Goal: Book appointment/travel/reservation

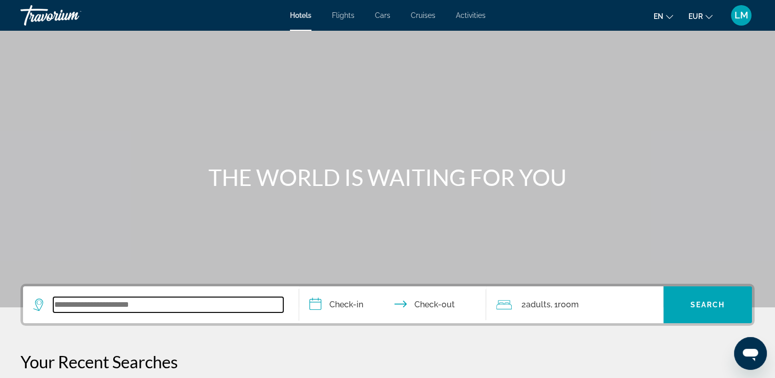
click at [136, 303] on input "Search widget" at bounding box center [168, 304] width 230 height 15
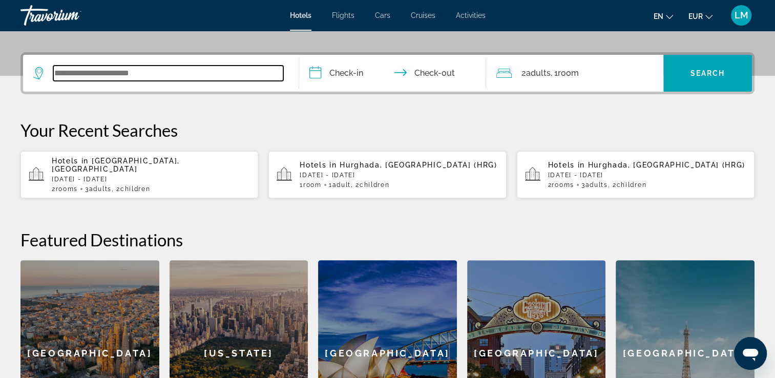
scroll to position [250, 0]
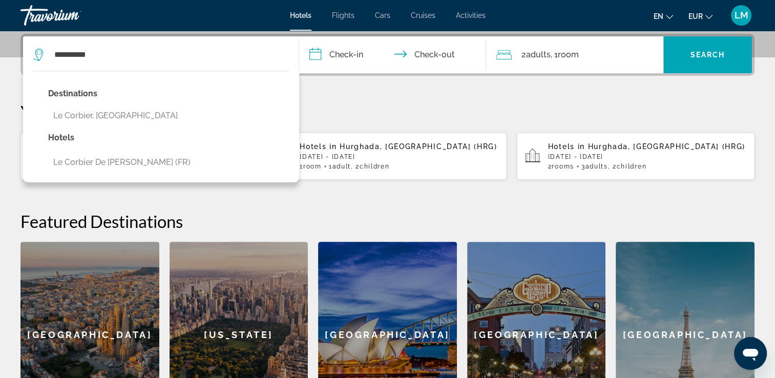
click at [180, 121] on div "Destinations Le Corbier, France Hotels Le Corbier de Colette (FR)" at bounding box center [161, 127] width 276 height 112
click at [203, 110] on div "Destinations Le Corbier, France Hotels Le Corbier de Colette (FR)" at bounding box center [161, 127] width 276 height 112
click at [77, 107] on button "Le Corbier, France" at bounding box center [122, 115] width 148 height 19
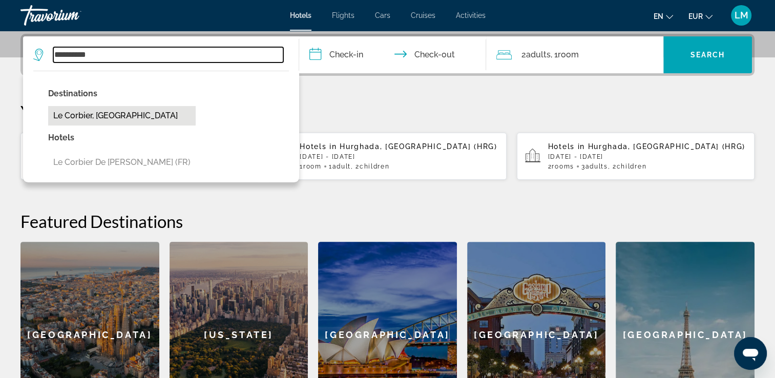
type input "**********"
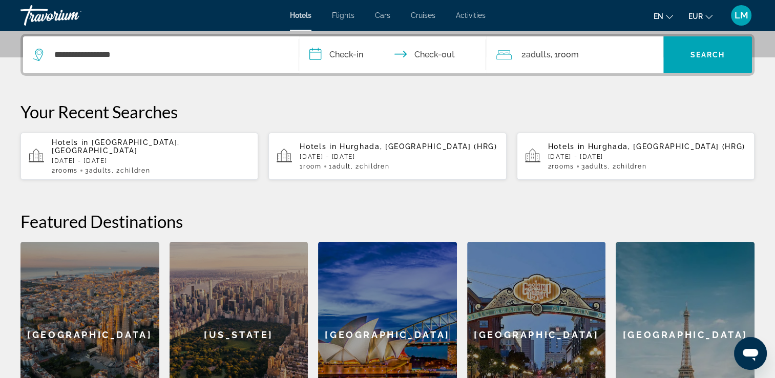
click at [351, 61] on input "**********" at bounding box center [395, 56] width 192 height 40
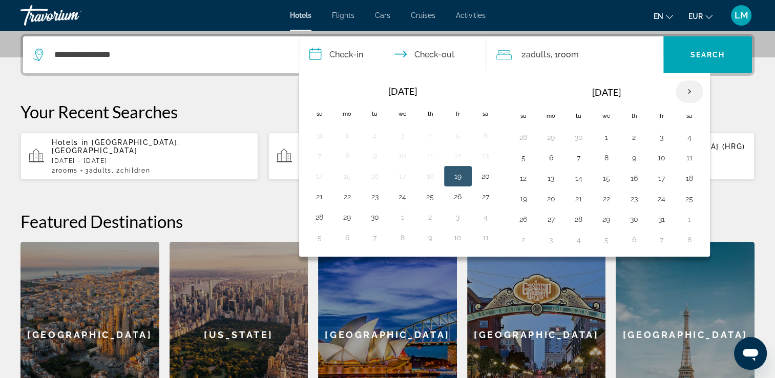
click at [684, 91] on th "Next month" at bounding box center [690, 91] width 28 height 23
click at [684, 90] on th "Next month" at bounding box center [690, 91] width 28 height 23
click at [682, 196] on button "21" at bounding box center [689, 199] width 16 height 14
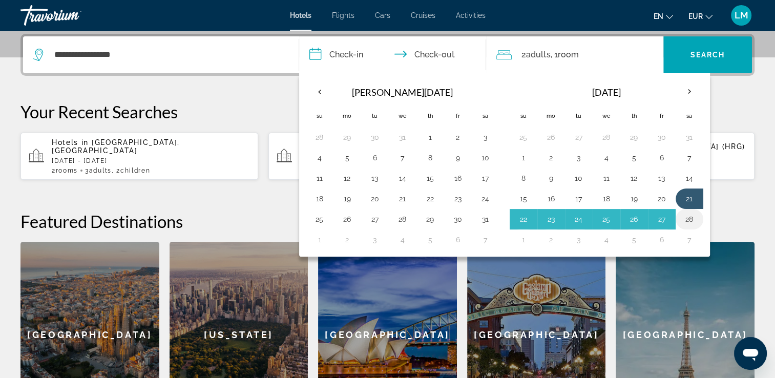
click at [685, 214] on button "28" at bounding box center [689, 219] width 16 height 14
type input "**********"
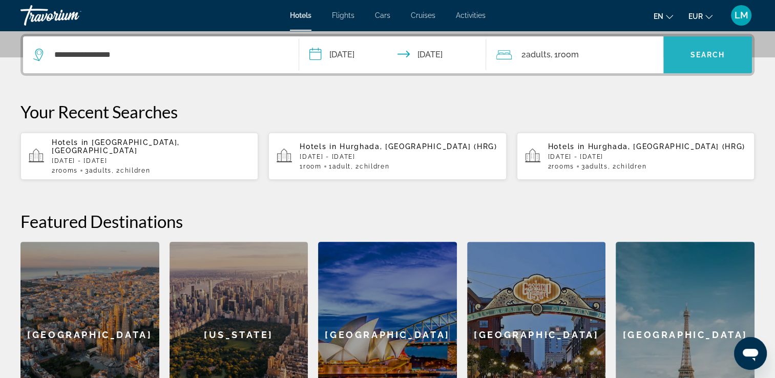
click at [712, 53] on span "Search" at bounding box center [708, 55] width 35 height 8
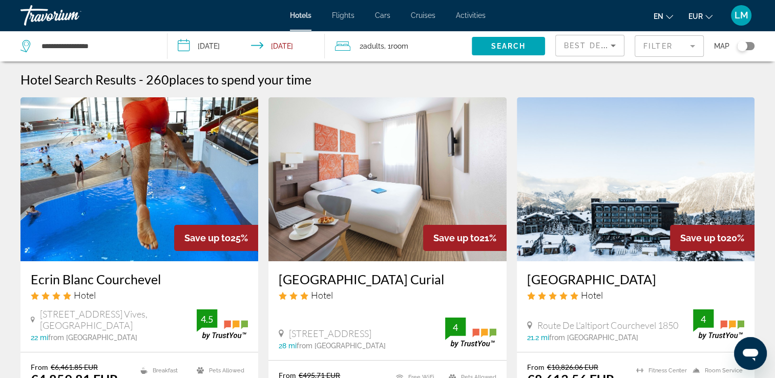
click at [654, 50] on mat-form-field "Filter" at bounding box center [669, 46] width 69 height 22
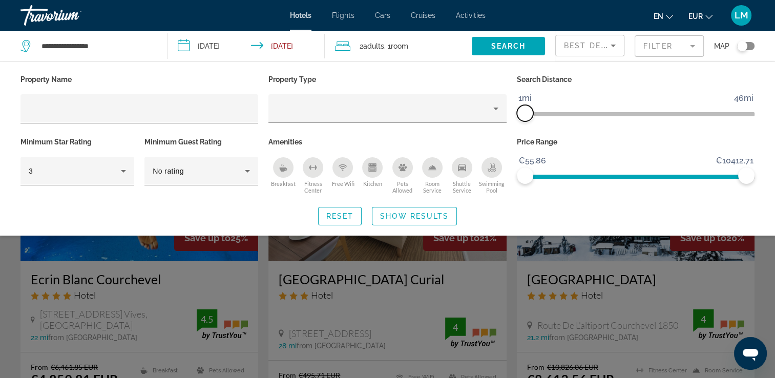
drag, startPoint x: 629, startPoint y: 116, endPoint x: 518, endPoint y: 122, distance: 110.8
click at [518, 122] on div "Search Distance 1mi 46mi 1mi" at bounding box center [636, 103] width 248 height 62
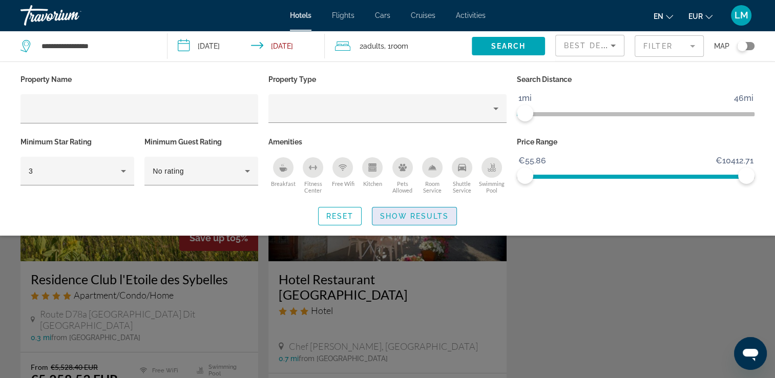
click at [436, 211] on span "Search widget" at bounding box center [414, 216] width 84 height 25
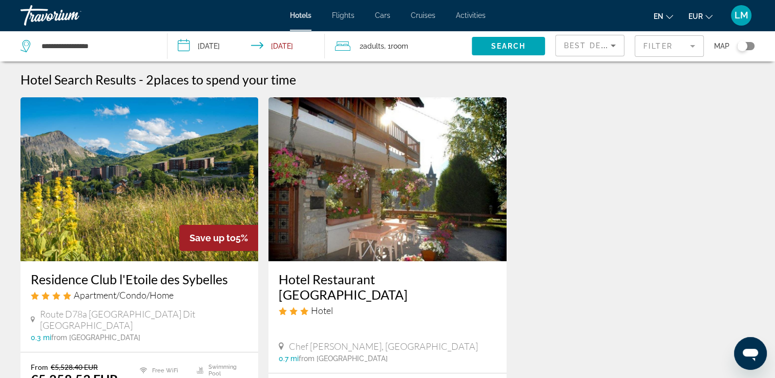
click at [521, 206] on div "Save up to 5% Residence Club l'Etoile des Sybelles Apartment/Condo/Home Route D…" at bounding box center [387, 290] width 744 height 387
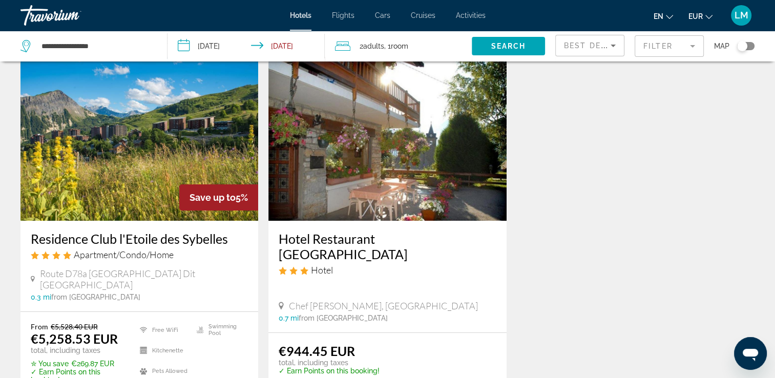
scroll to position [102, 0]
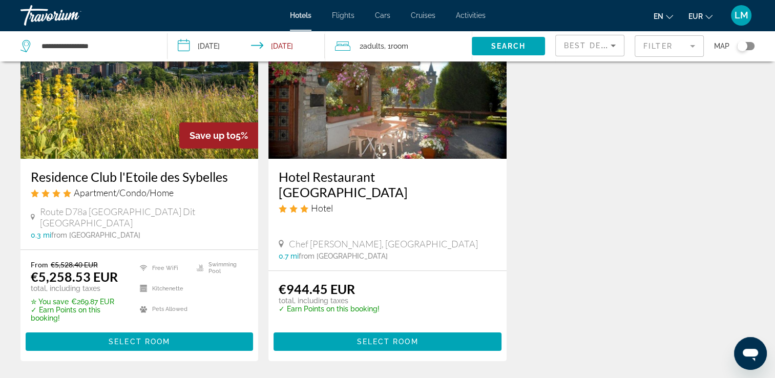
click at [691, 47] on mat-form-field "Filter" at bounding box center [669, 46] width 69 height 22
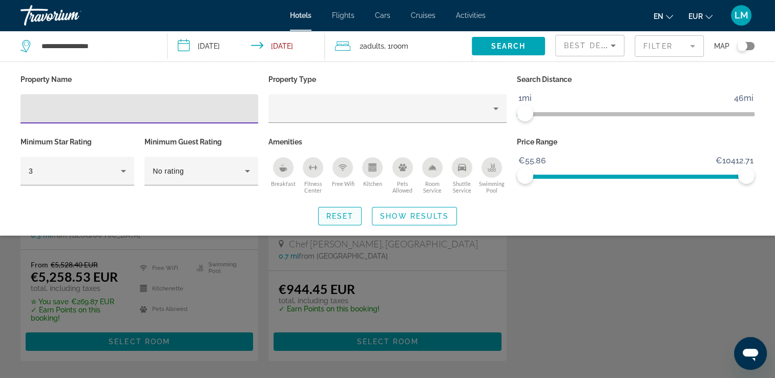
click at [345, 222] on span "Search widget" at bounding box center [340, 216] width 43 height 25
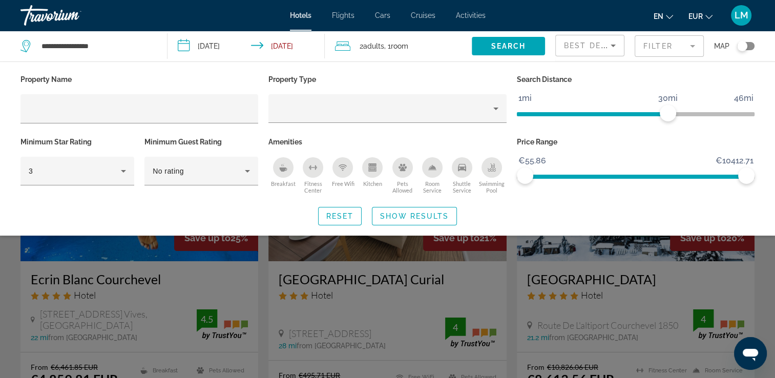
click at [750, 44] on div "Toggle map" at bounding box center [745, 46] width 17 height 8
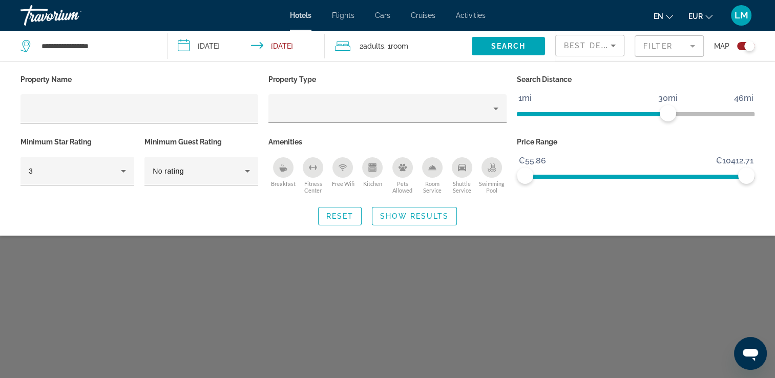
scroll to position [61, 0]
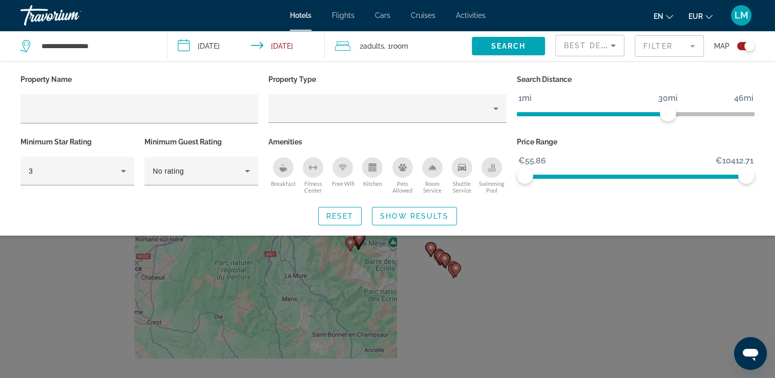
click at [572, 276] on div "Search widget" at bounding box center [387, 266] width 775 height 224
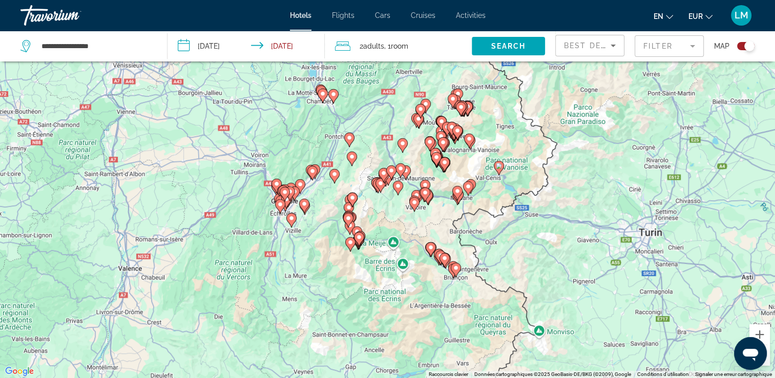
drag, startPoint x: 666, startPoint y: 52, endPoint x: 641, endPoint y: 60, distance: 26.3
click at [662, 52] on mat-form-field "Filter" at bounding box center [669, 46] width 69 height 22
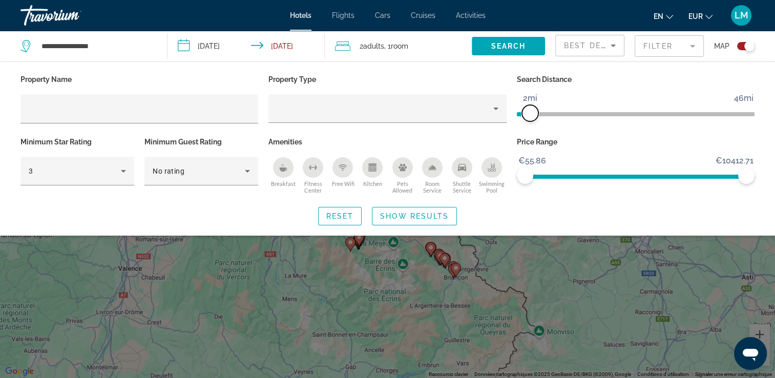
drag, startPoint x: 668, startPoint y: 115, endPoint x: 528, endPoint y: 115, distance: 139.9
click at [528, 115] on span "ngx-slider" at bounding box center [530, 113] width 16 height 16
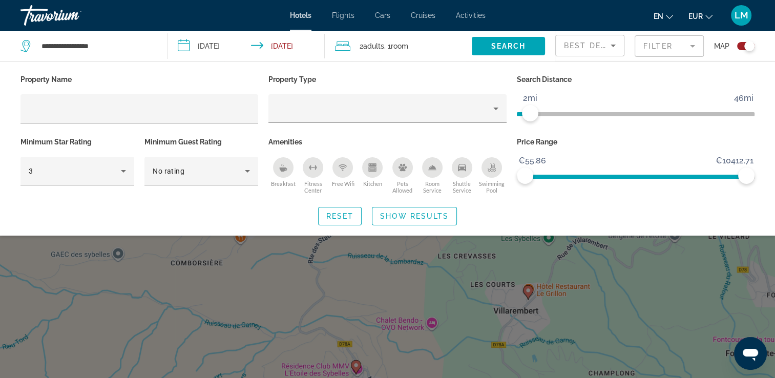
click at [649, 255] on div "Search widget" at bounding box center [387, 266] width 775 height 224
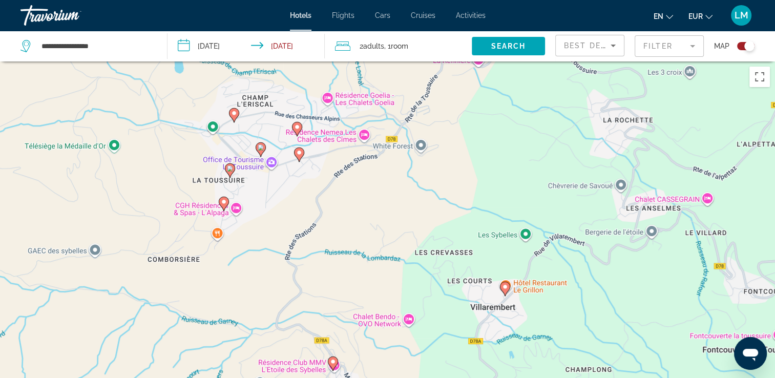
drag, startPoint x: 630, startPoint y: 253, endPoint x: 604, endPoint y: 247, distance: 25.7
click at [604, 247] on div "Pour activer le glissement avec le clavier, appuyez sur Alt+Entrée. Une fois ce…" at bounding box center [387, 250] width 775 height 378
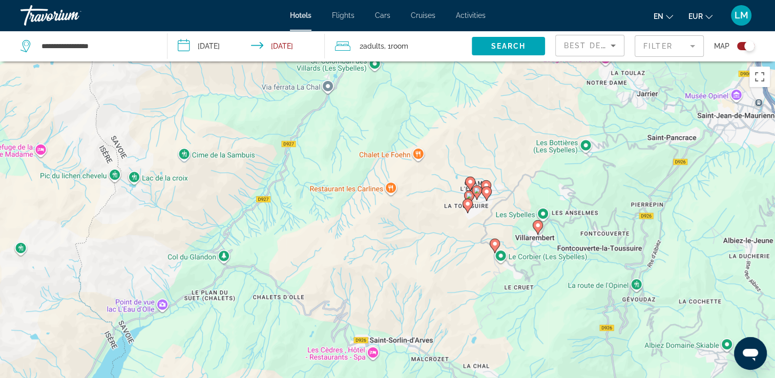
drag, startPoint x: 598, startPoint y: 268, endPoint x: 548, endPoint y: 215, distance: 73.2
click at [548, 215] on div "Pour activer le glissement avec le clavier, appuyez sur Alt+Entrée. Une fois ce…" at bounding box center [387, 250] width 775 height 378
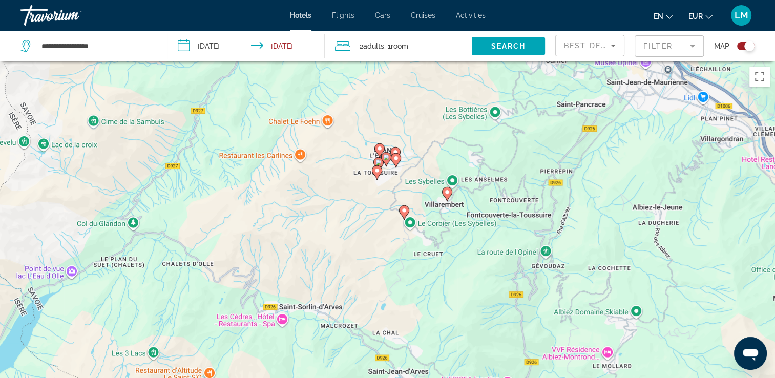
drag, startPoint x: 410, startPoint y: 188, endPoint x: 409, endPoint y: 203, distance: 14.9
click at [409, 203] on div "Pour activer le glissement avec le clavier, appuyez sur Alt+Entrée. Une fois ce…" at bounding box center [387, 250] width 775 height 378
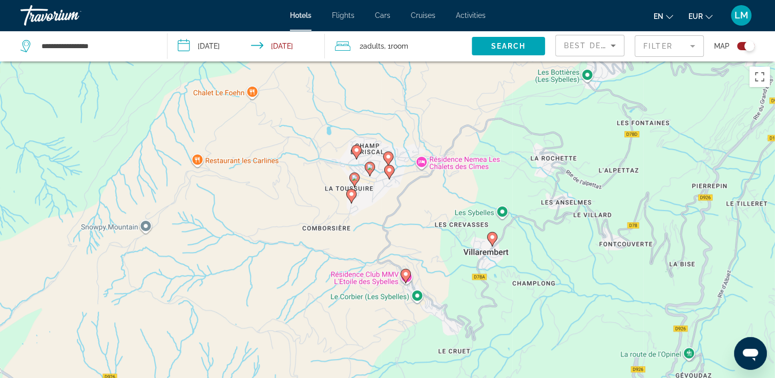
drag, startPoint x: 395, startPoint y: 205, endPoint x: 399, endPoint y: 214, distance: 8.8
click at [399, 214] on div "Pour activer le glissement avec le clavier, appuyez sur Alt+Entrée. Une fois ce…" at bounding box center [387, 250] width 775 height 378
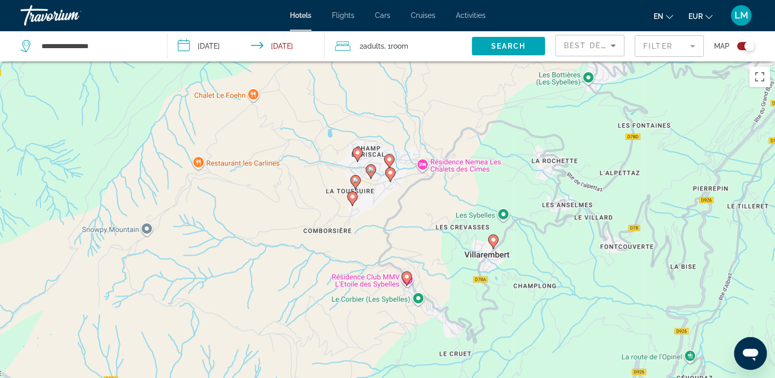
click at [391, 177] on icon "Main content" at bounding box center [389, 174] width 9 height 13
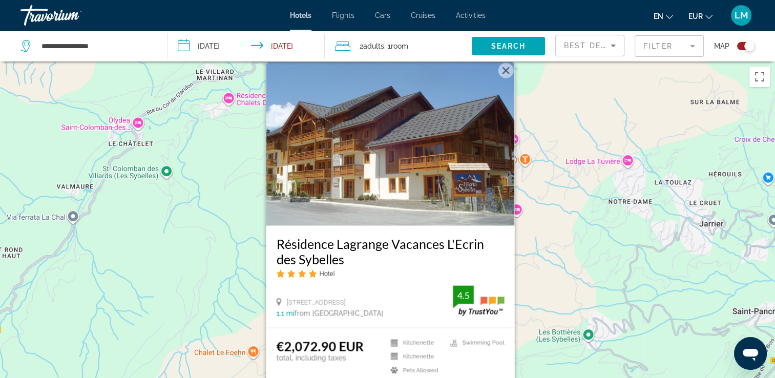
click at [213, 266] on div "Pour activer le glissement avec le clavier, appuyez sur Alt+Entrée. Une fois ce…" at bounding box center [387, 250] width 775 height 378
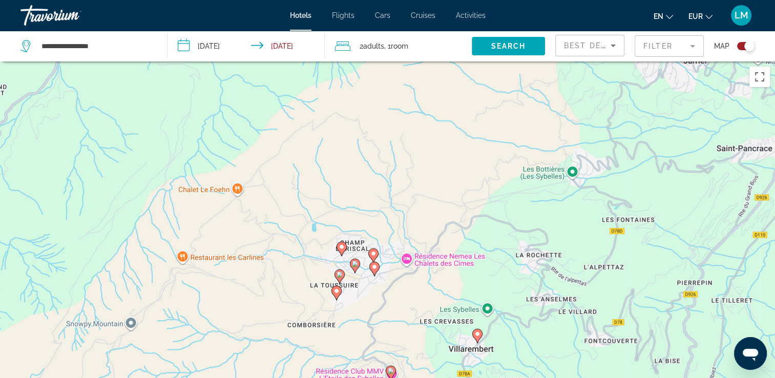
drag, startPoint x: 362, startPoint y: 300, endPoint x: 347, endPoint y: 124, distance: 176.3
click at [347, 125] on div "Pour activer le glissement avec le clavier, appuyez sur Alt+Entrée. Une fois ce…" at bounding box center [387, 250] width 775 height 378
click at [347, 117] on div "Pour activer le glissement avec le clavier, appuyez sur Alt+Entrée. Une fois ce…" at bounding box center [387, 250] width 775 height 378
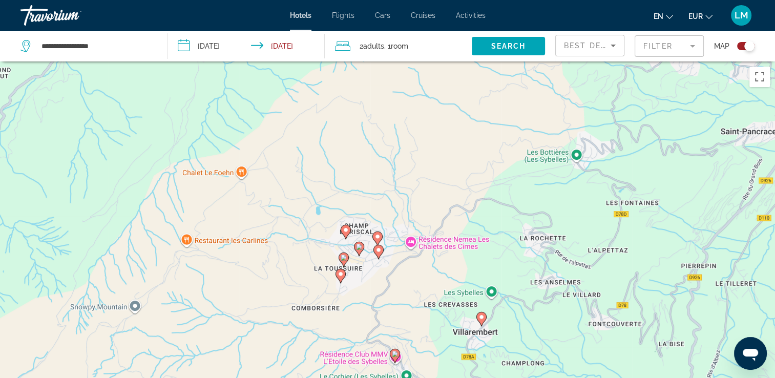
click at [345, 228] on image "Main content" at bounding box center [346, 230] width 6 height 6
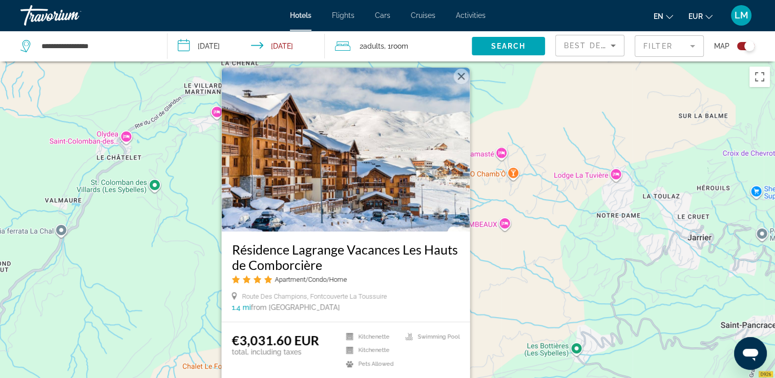
click at [528, 284] on div "Pour activer le glissement avec le clavier, appuyez sur Alt+Entrée. Une fois ce…" at bounding box center [387, 250] width 775 height 378
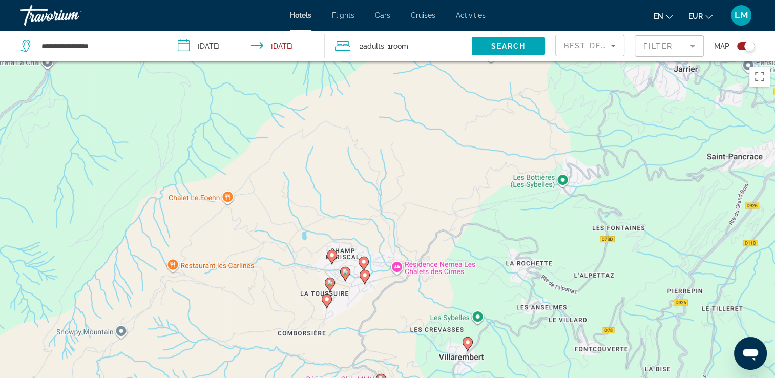
drag, startPoint x: 490, startPoint y: 162, endPoint x: 489, endPoint y: 66, distance: 96.8
click at [489, 66] on div "Pour activer le glissement avec le clavier, appuyez sur Alt+Entrée. Une fois ce…" at bounding box center [387, 250] width 775 height 378
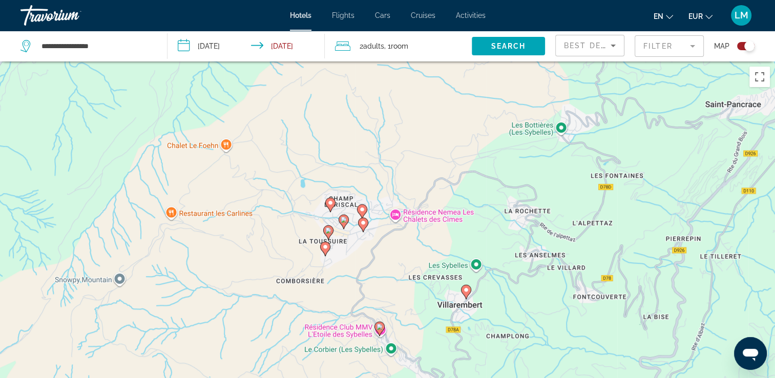
click at [326, 230] on image "Main content" at bounding box center [328, 230] width 6 height 6
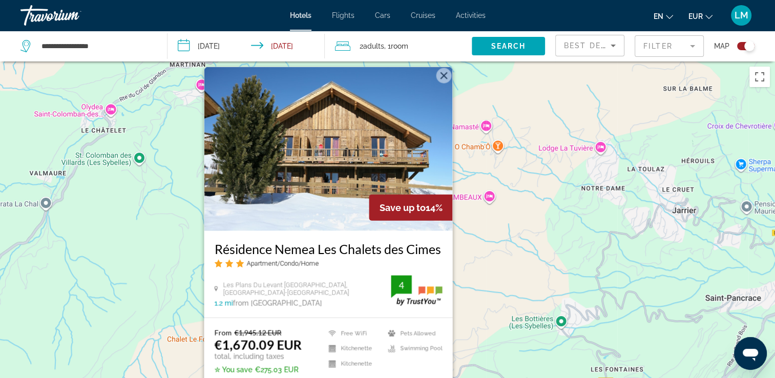
click at [513, 281] on div "Pour activer le glissement avec le clavier, appuyez sur Alt+Entrée. Une fois ce…" at bounding box center [387, 250] width 775 height 378
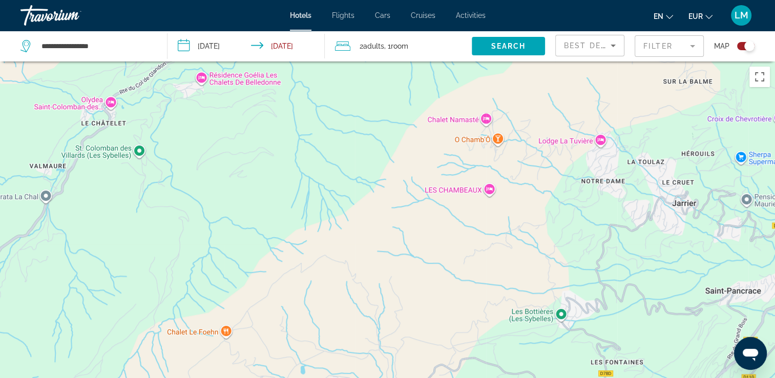
drag, startPoint x: 486, startPoint y: 264, endPoint x: 478, endPoint y: 110, distance: 154.4
click at [478, 112] on div "Pour activer le glissement avec le clavier, appuyez sur Alt+Entrée. Une fois ce…" at bounding box center [387, 250] width 775 height 378
click at [478, 110] on div "Pour activer le glissement avec le clavier, appuyez sur Alt+Entrée. Une fois ce…" at bounding box center [387, 250] width 775 height 378
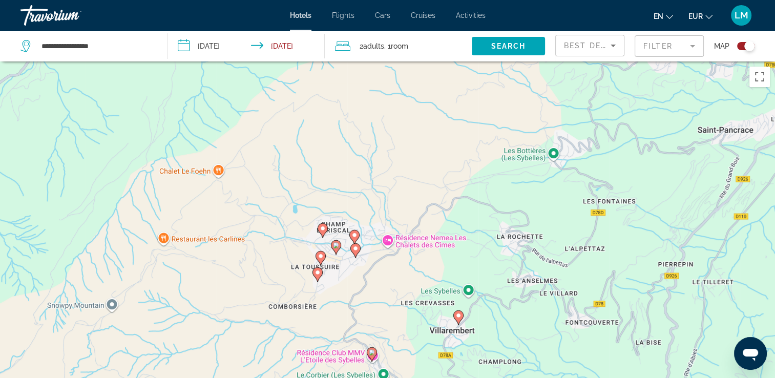
click at [316, 278] on icon "Main content" at bounding box center [317, 274] width 10 height 14
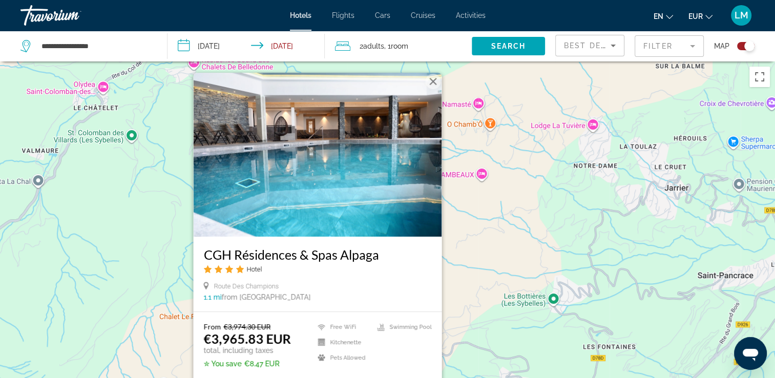
click at [493, 272] on div "Pour activer le glissement avec le clavier, appuyez sur Alt+Entrée. Une fois ce…" at bounding box center [387, 250] width 775 height 378
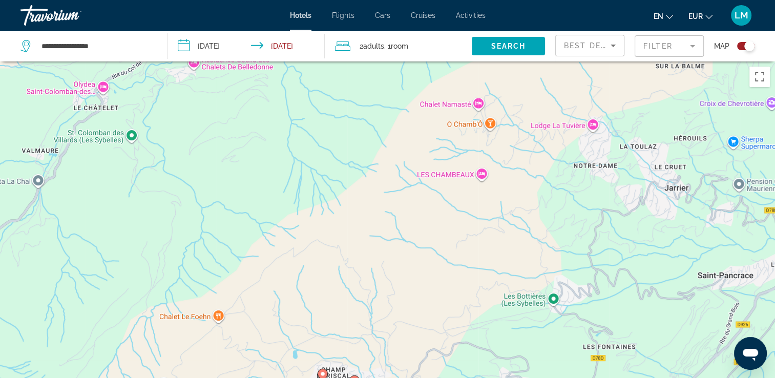
drag, startPoint x: 683, startPoint y: 56, endPoint x: 683, endPoint y: 48, distance: 8.2
click at [683, 50] on mat-form-field "Filter" at bounding box center [669, 46] width 69 height 22
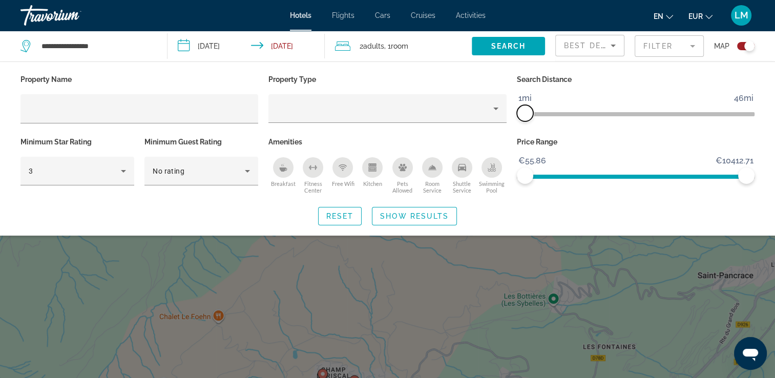
drag, startPoint x: 531, startPoint y: 116, endPoint x: 525, endPoint y: 114, distance: 6.3
click at [525, 114] on span "ngx-slider" at bounding box center [525, 113] width 16 height 16
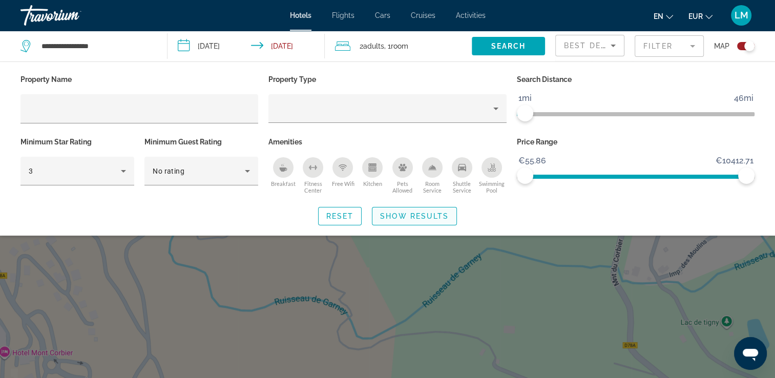
click at [436, 218] on span "Show Results" at bounding box center [414, 216] width 69 height 8
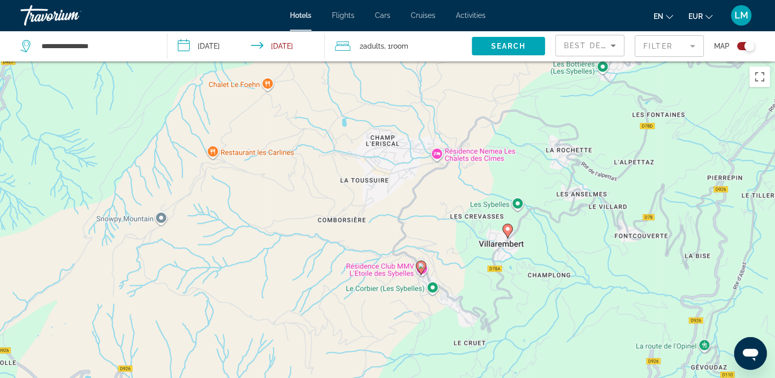
click at [505, 232] on image "Main content" at bounding box center [508, 229] width 6 height 6
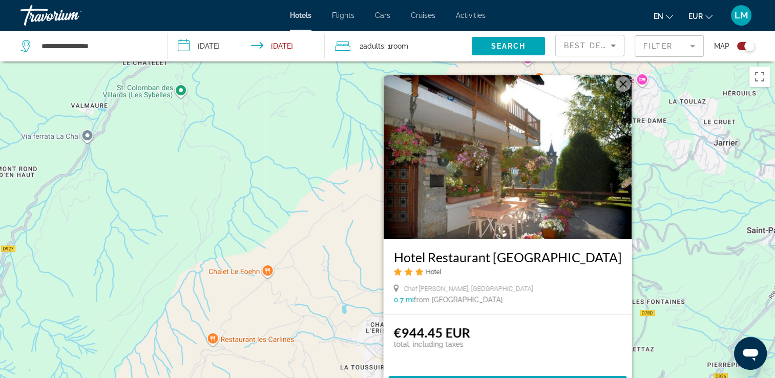
click at [336, 266] on div "Pour activer le glissement avec le clavier, appuyez sur Alt+Entrée. Une fois ce…" at bounding box center [387, 250] width 775 height 378
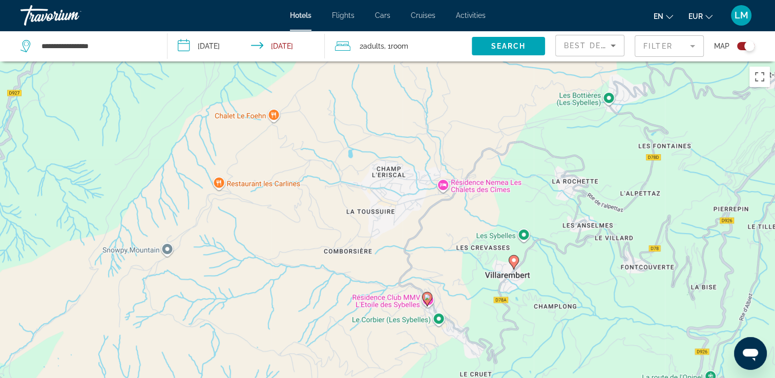
drag, startPoint x: 400, startPoint y: 288, endPoint x: 409, endPoint y: 138, distance: 150.4
click at [409, 138] on div "Pour activer le glissement avec le clavier, appuyez sur Alt+Entrée. Une fois ce…" at bounding box center [387, 250] width 775 height 378
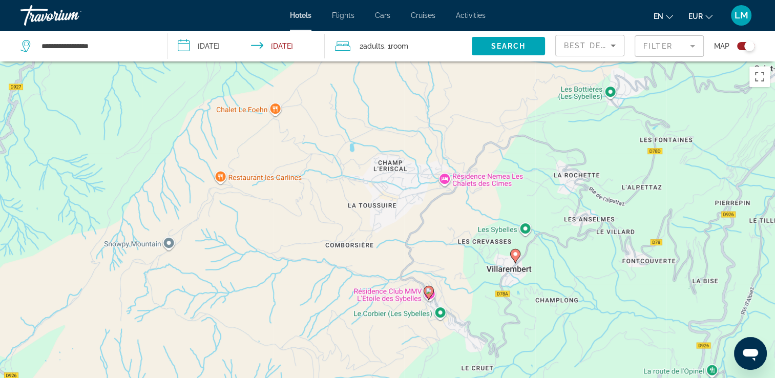
click at [430, 290] on image "Main content" at bounding box center [429, 291] width 6 height 6
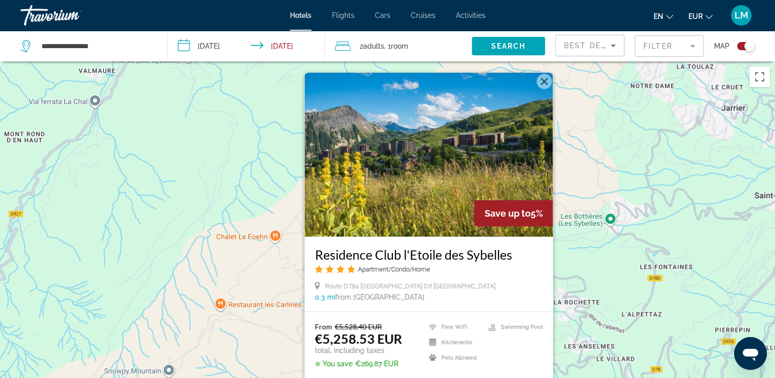
click at [578, 285] on div "Pour activer le glissement avec le clavier, appuyez sur Alt+Entrée. Une fois ce…" at bounding box center [387, 250] width 775 height 378
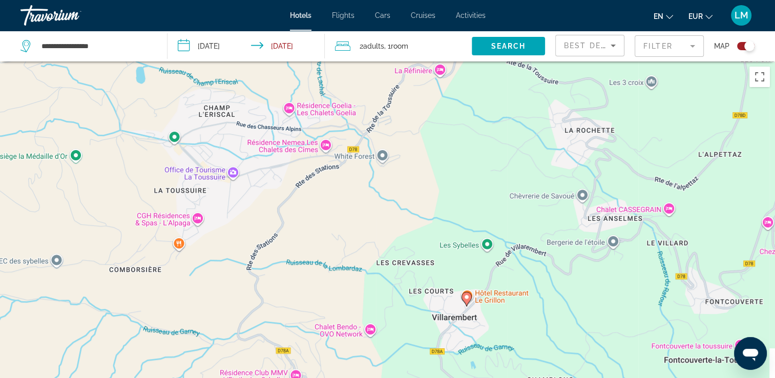
drag, startPoint x: 519, startPoint y: 297, endPoint x: 539, endPoint y: 70, distance: 227.8
click at [539, 70] on div "Pour activer le glissement avec le clavier, appuyez sur Alt+Entrée. Une fois ce…" at bounding box center [387, 250] width 775 height 378
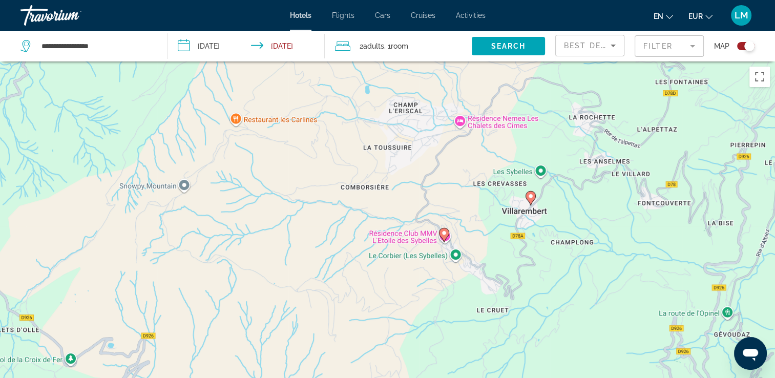
drag, startPoint x: 407, startPoint y: 226, endPoint x: 470, endPoint y: 222, distance: 63.1
click at [470, 222] on div "Pour activer le glissement avec le clavier, appuyez sur Alt+Entrée. Une fois ce…" at bounding box center [387, 250] width 775 height 378
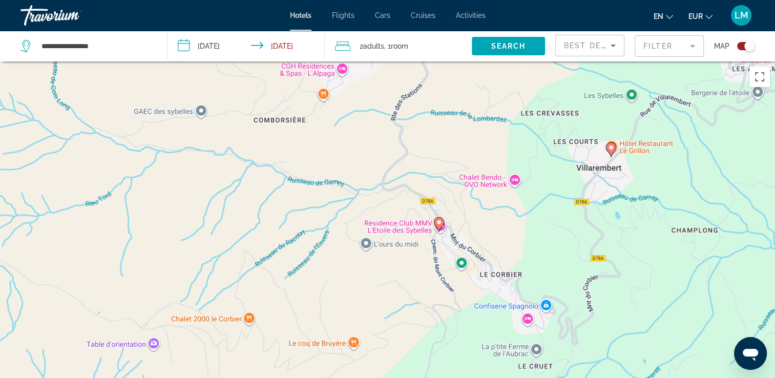
click at [697, 42] on mat-form-field "Filter" at bounding box center [669, 46] width 69 height 22
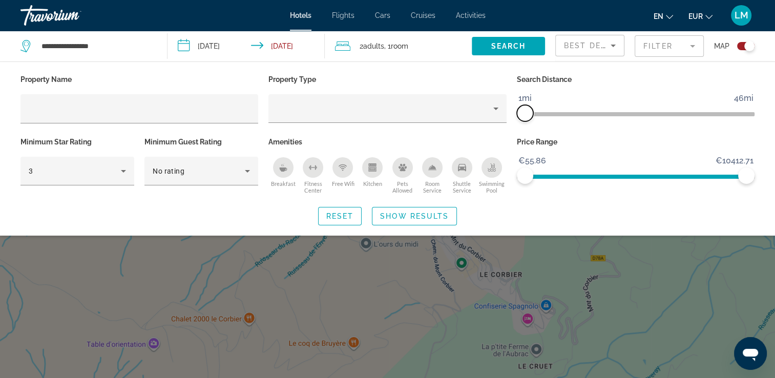
drag, startPoint x: 527, startPoint y: 114, endPoint x: 509, endPoint y: 134, distance: 27.2
click at [527, 114] on span "ngx-slider" at bounding box center [525, 113] width 16 height 16
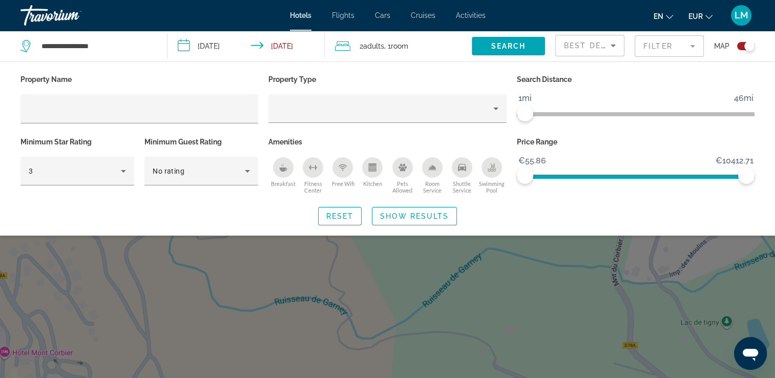
click at [441, 294] on div "Search widget" at bounding box center [387, 266] width 775 height 224
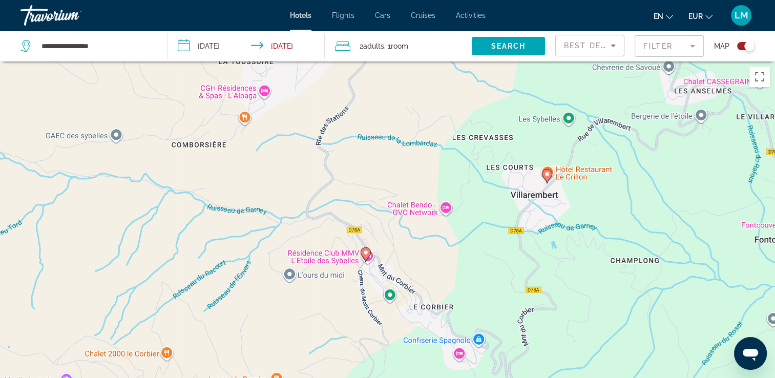
drag, startPoint x: 448, startPoint y: 273, endPoint x: 471, endPoint y: 226, distance: 52.7
click at [471, 226] on div "Pour activer le glissement avec le clavier, appuyez sur Alt+Entrée. Une fois ce…" at bounding box center [387, 250] width 775 height 378
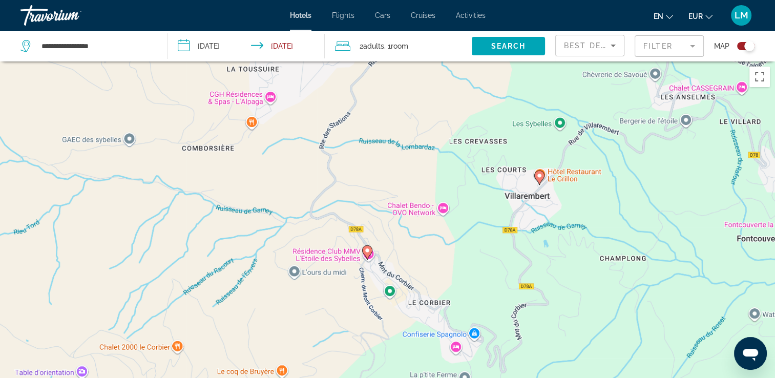
click at [658, 54] on mat-form-field "Filter" at bounding box center [669, 46] width 69 height 22
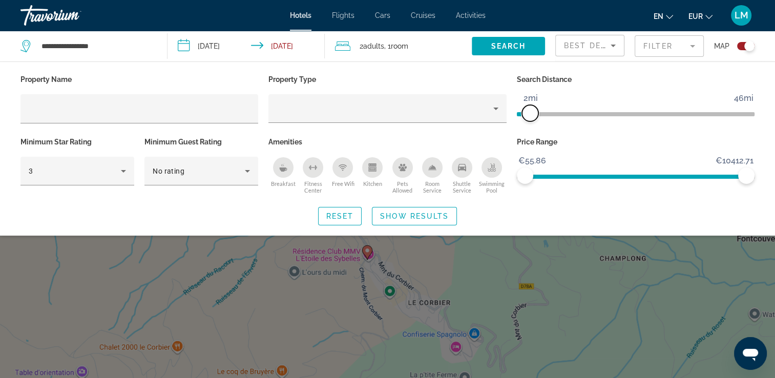
drag, startPoint x: 522, startPoint y: 115, endPoint x: 528, endPoint y: 116, distance: 5.7
click at [528, 116] on span "ngx-slider" at bounding box center [530, 113] width 16 height 16
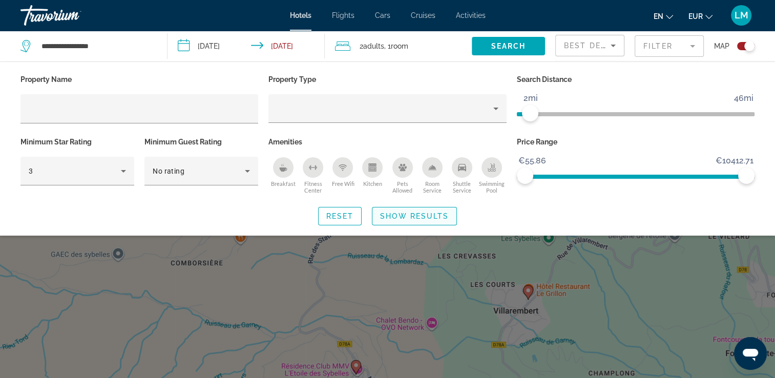
click at [435, 212] on span "Show Results" at bounding box center [414, 216] width 69 height 8
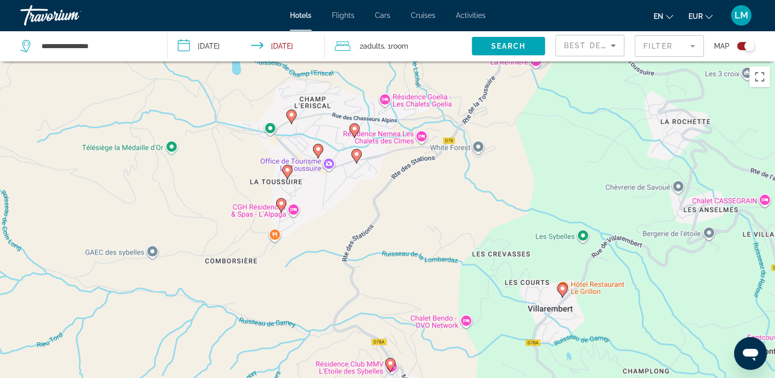
drag, startPoint x: 423, startPoint y: 256, endPoint x: 457, endPoint y: 253, distance: 34.5
click at [457, 253] on div "Pour activer le glissement avec le clavier, appuyez sur Alt+Entrée. Une fois ce…" at bounding box center [387, 250] width 775 height 378
click at [356, 126] on icon "Main content" at bounding box center [353, 130] width 9 height 13
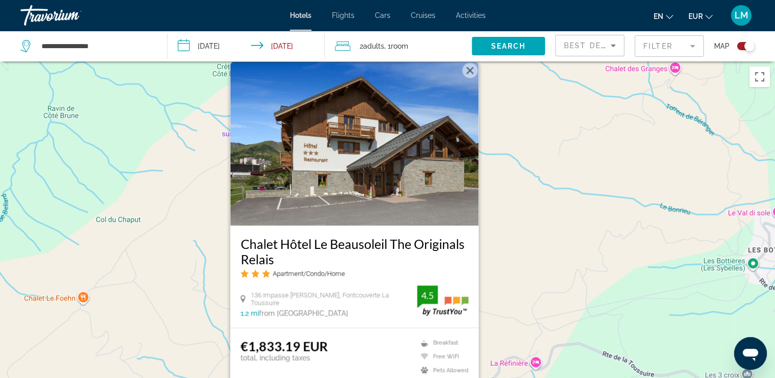
click at [506, 309] on div "Pour activer le glissement avec le clavier, appuyez sur Alt+Entrée. Une fois ce…" at bounding box center [387, 250] width 775 height 378
click at [504, 313] on div "Pour activer le glissement avec le clavier, appuyez sur Alt+Entrée. Une fois ce…" at bounding box center [387, 250] width 775 height 378
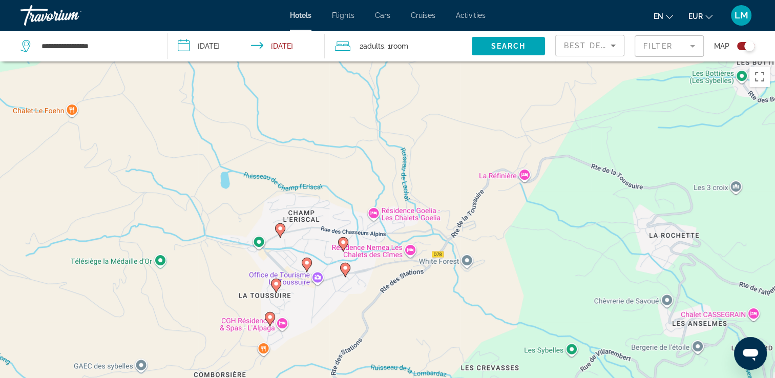
drag, startPoint x: 504, startPoint y: 283, endPoint x: 484, endPoint y: 119, distance: 165.2
click at [493, 111] on div "Pour activer le glissement avec le clavier, appuyez sur Alt+Entrée. Une fois ce…" at bounding box center [387, 250] width 775 height 378
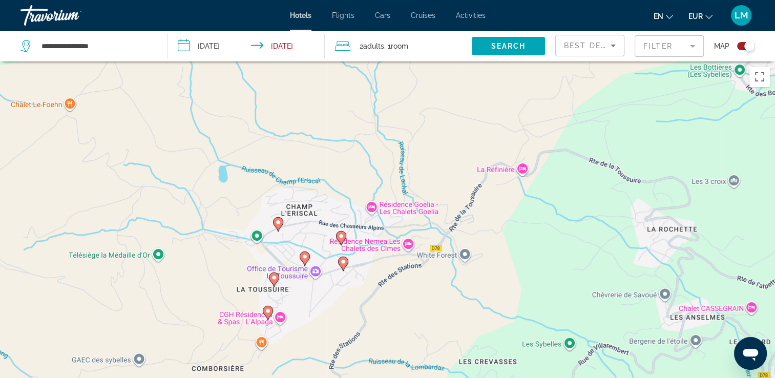
click at [346, 259] on image "Main content" at bounding box center [343, 262] width 6 height 6
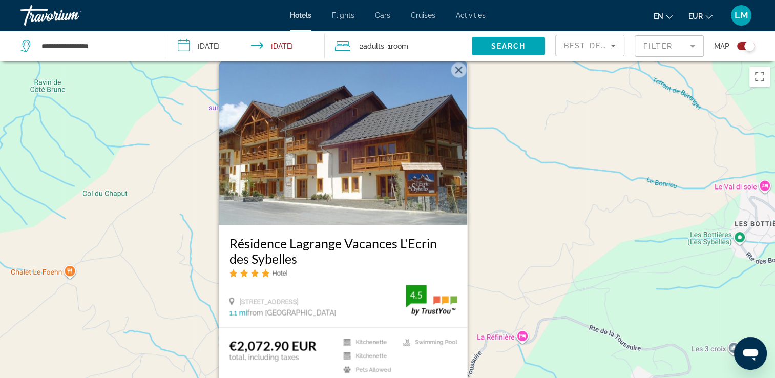
click at [552, 231] on div "Pour activer le glissement avec le clavier, appuyez sur Alt+Entrée. Une fois ce…" at bounding box center [387, 250] width 775 height 378
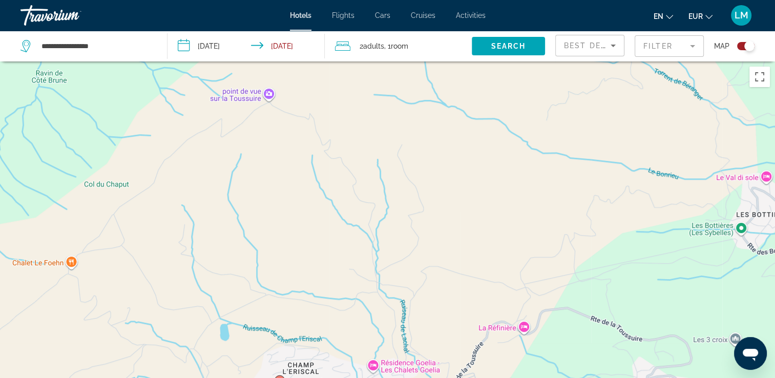
drag, startPoint x: 494, startPoint y: 279, endPoint x: 546, endPoint y: 94, distance: 192.0
click at [546, 94] on div "Pour activer le glissement avec le clavier, appuyez sur Alt+Entrée. Une fois ce…" at bounding box center [387, 250] width 775 height 378
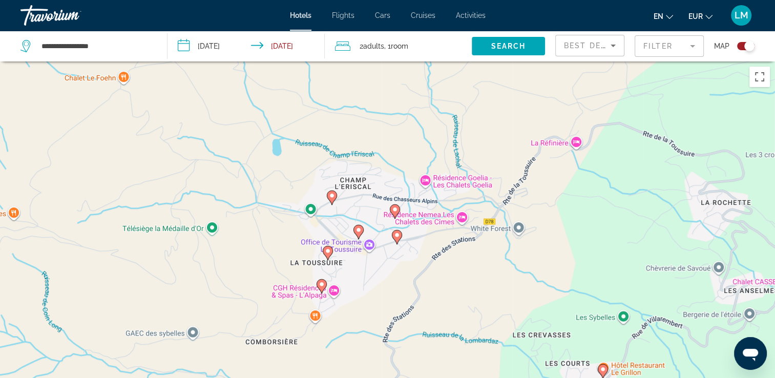
click at [358, 232] on image "Main content" at bounding box center [359, 230] width 6 height 6
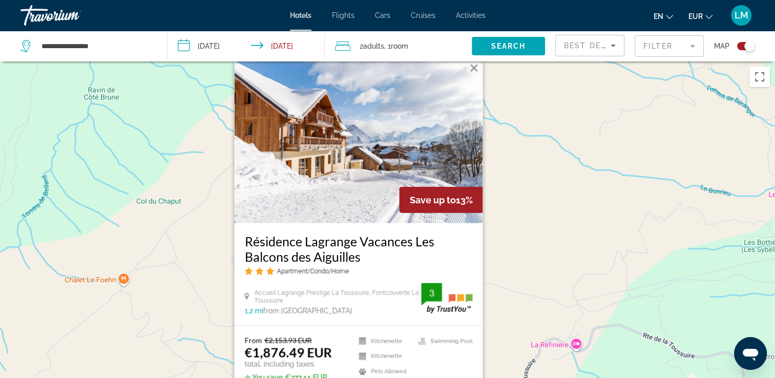
click at [526, 253] on div "Pour activer le glissement avec le clavier, appuyez sur Alt+Entrée. Une fois ce…" at bounding box center [387, 250] width 775 height 378
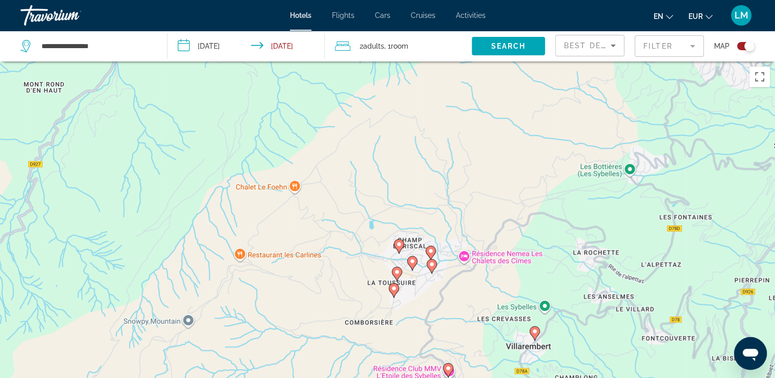
drag, startPoint x: 481, startPoint y: 214, endPoint x: 455, endPoint y: 148, distance: 70.7
click at [455, 148] on div "Pour activer le glissement avec le clavier, appuyez sur Alt+Entrée. Une fois ce…" at bounding box center [387, 250] width 775 height 378
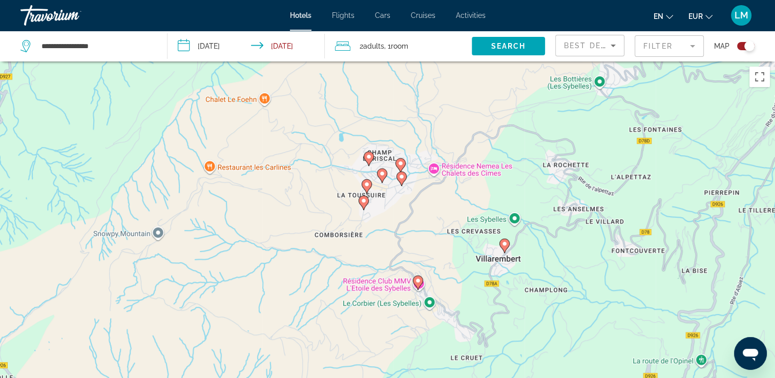
click at [369, 187] on image "Main content" at bounding box center [367, 184] width 6 height 6
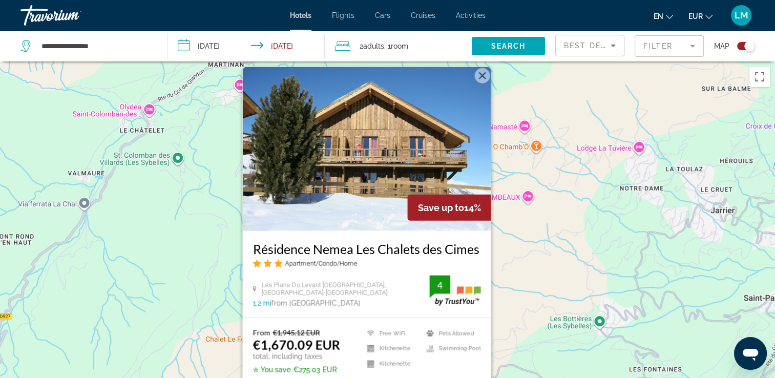
click at [164, 248] on div "Pour activer le glissement avec le clavier, appuyez sur Alt+Entrée. Une fois ce…" at bounding box center [387, 250] width 775 height 378
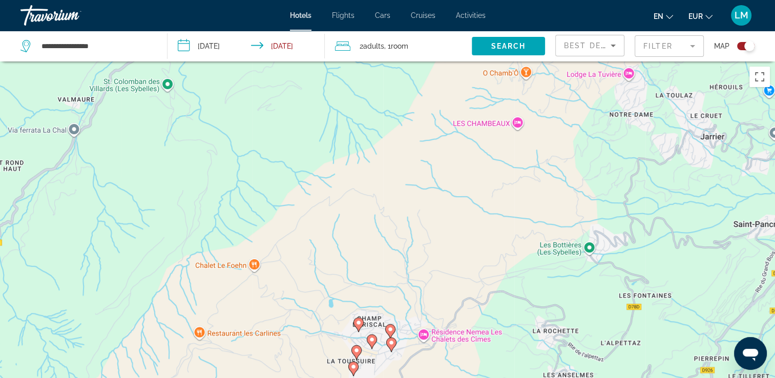
drag, startPoint x: 408, startPoint y: 285, endPoint x: 387, endPoint y: 93, distance: 193.2
click at [387, 93] on div "Pour activer le glissement avec le clavier, appuyez sur Alt+Entrée. Une fois ce…" at bounding box center [387, 250] width 775 height 378
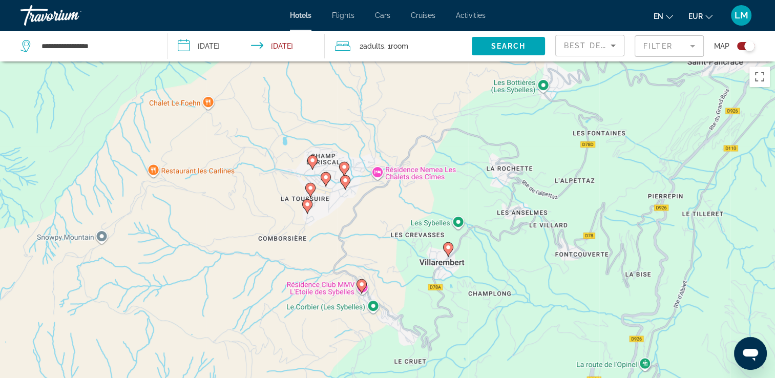
drag, startPoint x: 427, startPoint y: 234, endPoint x: 391, endPoint y: 194, distance: 53.7
click at [391, 194] on div "Pour activer le glissement avec le clavier, appuyez sur Alt+Entrée. Une fois ce…" at bounding box center [387, 250] width 775 height 378
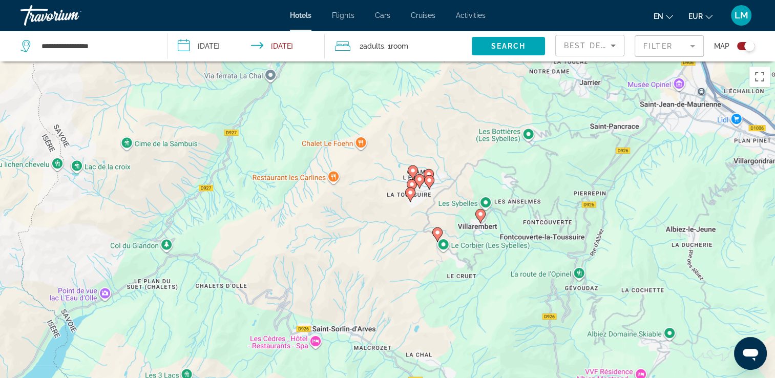
click at [738, 47] on div "Toggle map" at bounding box center [745, 46] width 17 height 8
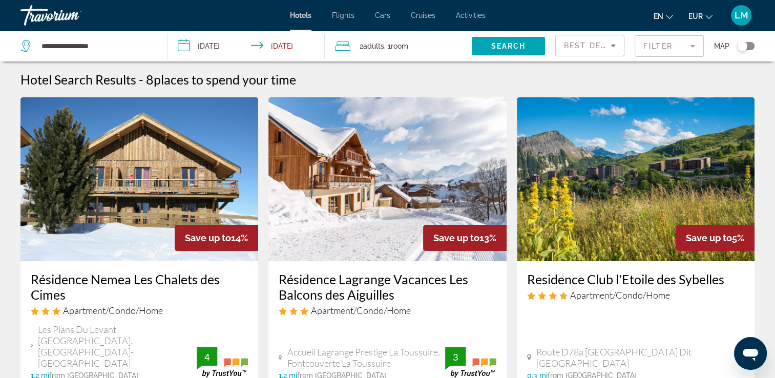
click at [618, 43] on div "Best Deals" at bounding box center [590, 45] width 68 height 20
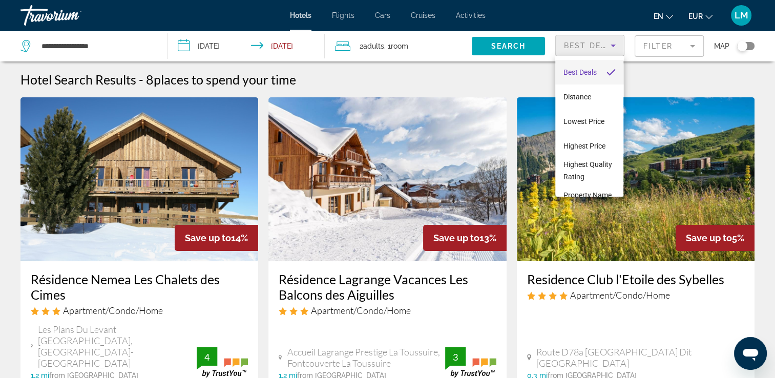
drag, startPoint x: 617, startPoint y: 43, endPoint x: 608, endPoint y: 44, distance: 9.3
click at [608, 44] on div at bounding box center [387, 189] width 775 height 378
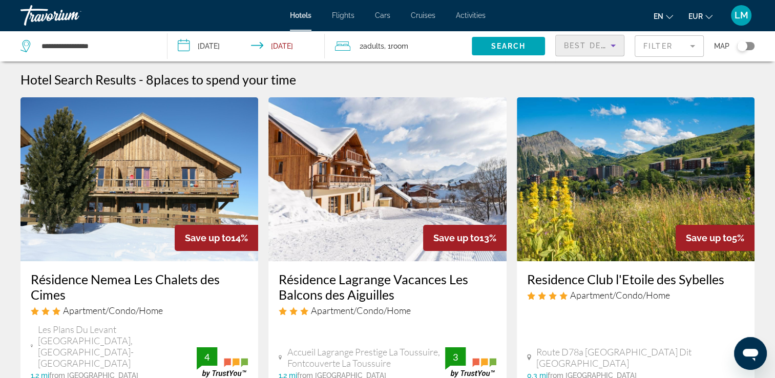
click at [608, 45] on icon "Sort by" at bounding box center [613, 45] width 12 height 12
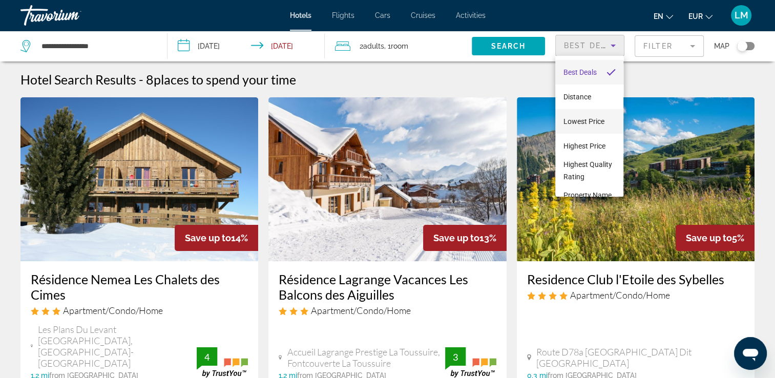
click at [581, 114] on mat-option "Lowest Price" at bounding box center [589, 121] width 68 height 25
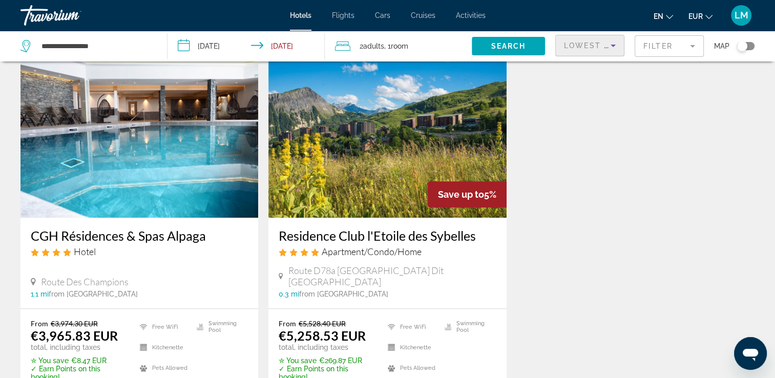
scroll to position [871, 0]
drag, startPoint x: 275, startPoint y: 212, endPoint x: 471, endPoint y: 207, distance: 196.8
click at [471, 217] on div "Residence Club l'Etoile des Sybelles Apartment/Condo/Home Route D78a Lieu Dit L…" at bounding box center [387, 262] width 238 height 91
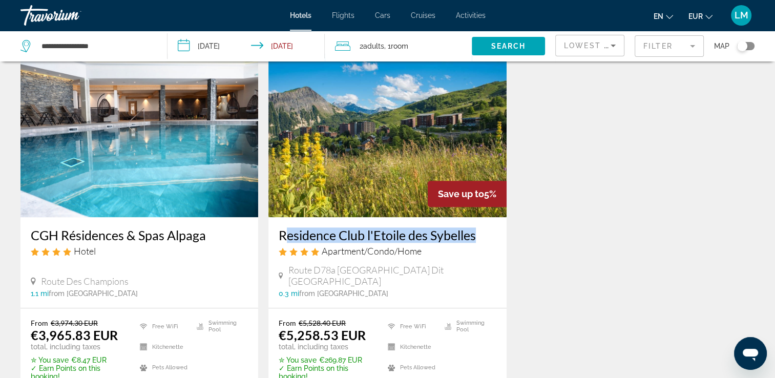
drag, startPoint x: 471, startPoint y: 207, endPoint x: 461, endPoint y: 212, distance: 11.9
copy h3 "Residence Club l'Etoile des Sybelle"
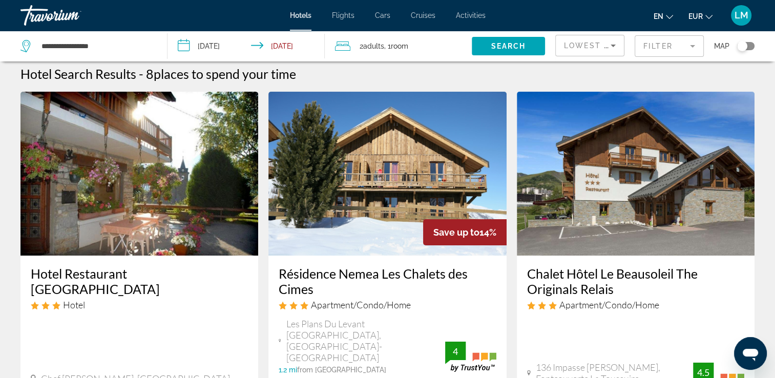
scroll to position [0, 0]
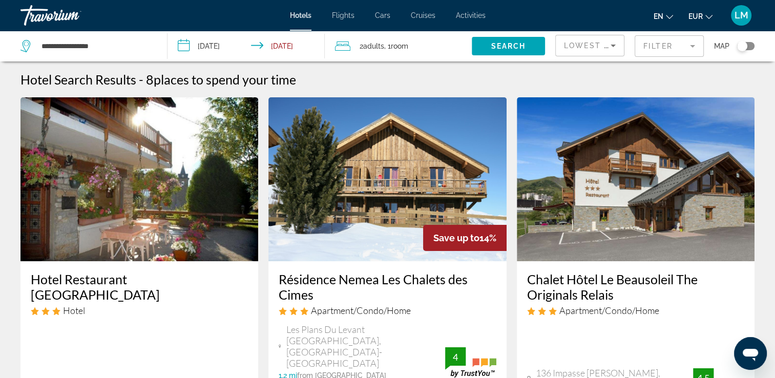
click at [693, 42] on mat-form-field "Filter" at bounding box center [669, 46] width 69 height 22
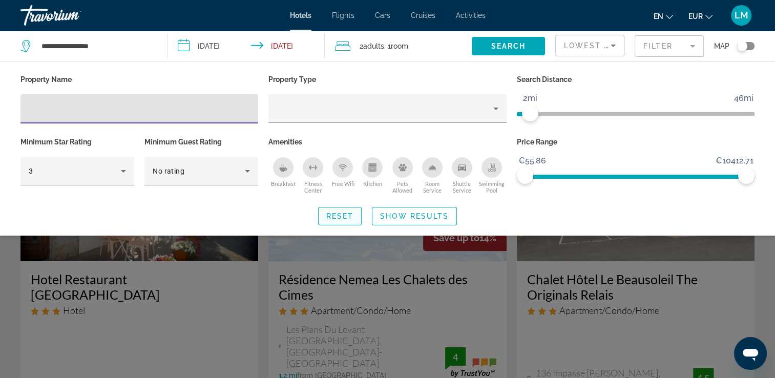
click at [352, 213] on span "Reset" at bounding box center [340, 216] width 28 height 8
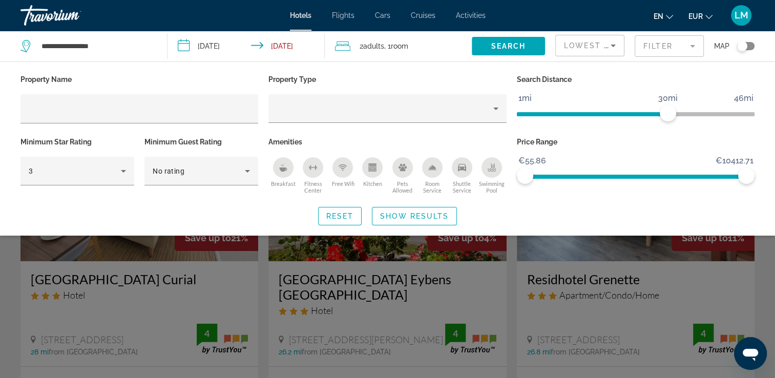
click at [745, 47] on div "Toggle map" at bounding box center [742, 46] width 10 height 10
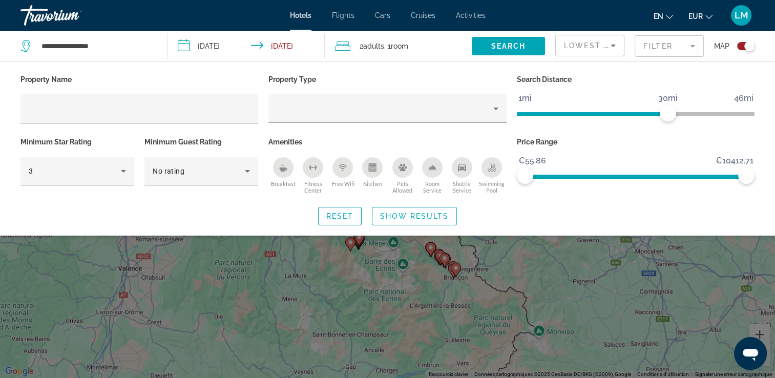
click at [652, 287] on div "Search widget" at bounding box center [387, 266] width 775 height 224
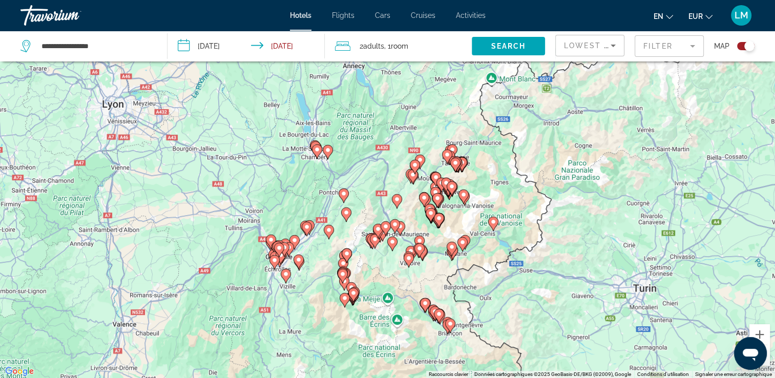
drag, startPoint x: 514, startPoint y: 200, endPoint x: 507, endPoint y: 256, distance: 55.8
click at [508, 256] on div "Pour activer le glissement avec le clavier, appuyez sur Alt+Entrée. Une fois ce…" at bounding box center [387, 189] width 775 height 378
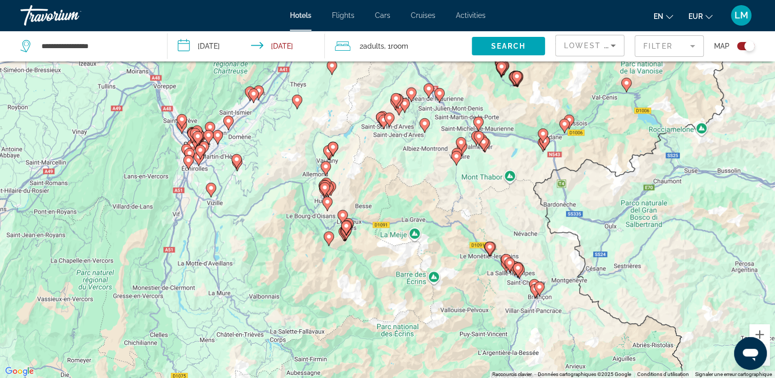
drag, startPoint x: 445, startPoint y: 234, endPoint x: 422, endPoint y: 185, distance: 53.4
click at [422, 185] on div "Pour activer le glissement avec le clavier, appuyez sur Alt+Entrée. Une fois ce…" at bounding box center [387, 189] width 775 height 378
click at [674, 49] on mat-form-field "Filter" at bounding box center [669, 46] width 69 height 22
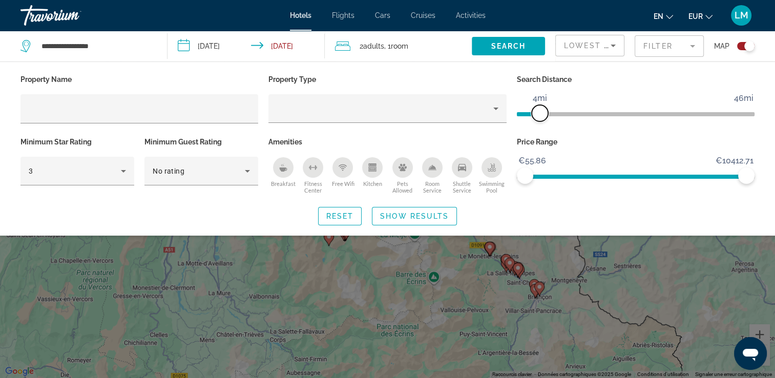
drag, startPoint x: 665, startPoint y: 111, endPoint x: 541, endPoint y: 110, distance: 124.0
click at [541, 110] on span "ngx-slider" at bounding box center [540, 113] width 16 height 16
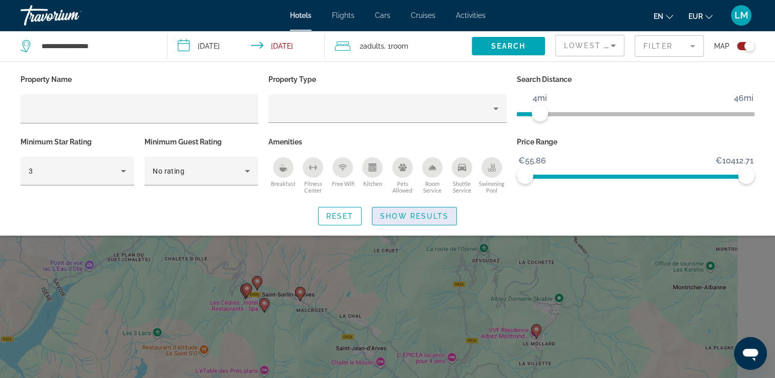
click at [445, 211] on span "Search widget" at bounding box center [414, 216] width 84 height 25
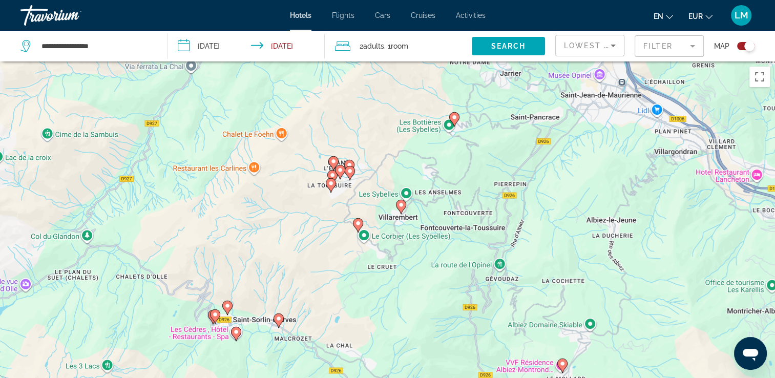
click at [738, 50] on button "Toggle map" at bounding box center [741, 45] width 25 height 9
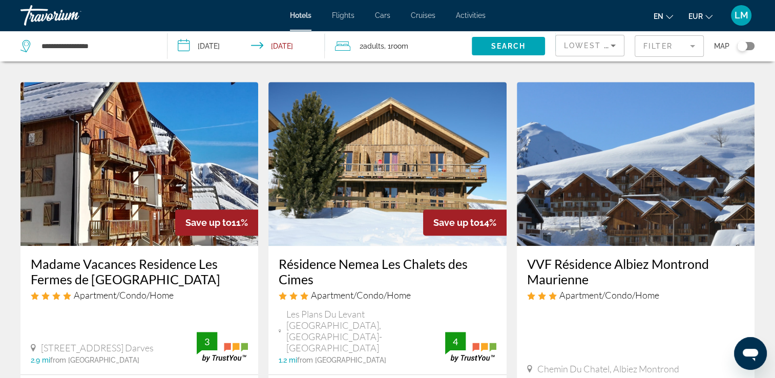
scroll to position [615, 0]
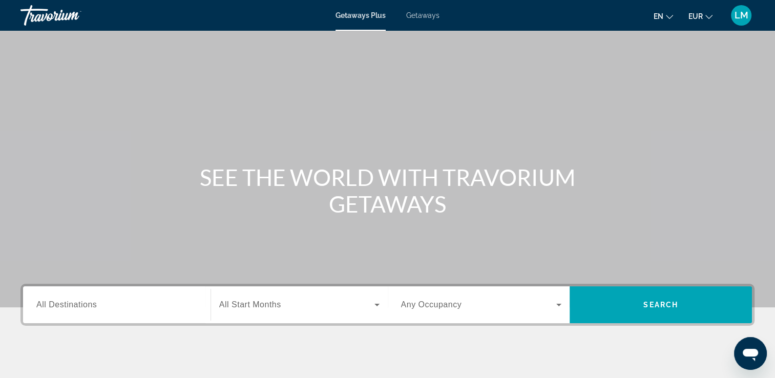
click at [428, 23] on div "Getaways Plus Getaways en English Español Français Italiano Português русский E…" at bounding box center [387, 15] width 775 height 27
click at [429, 19] on div "Getaways Plus Getaways en English Español Français Italiano Português русский E…" at bounding box center [387, 15] width 775 height 27
click at [431, 15] on span "Getaways" at bounding box center [422, 15] width 33 height 8
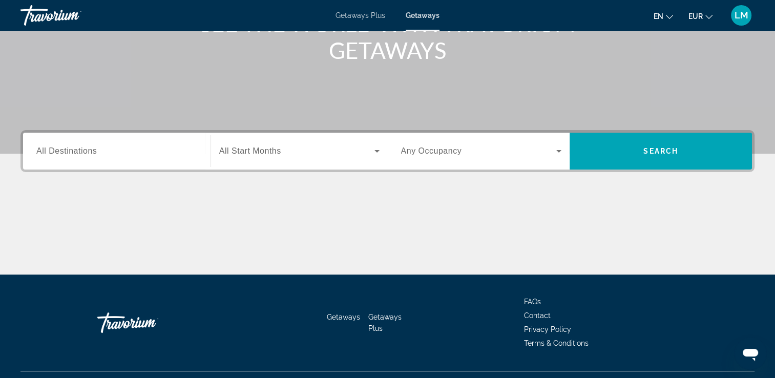
click at [85, 148] on span "All Destinations" at bounding box center [66, 151] width 60 height 9
click at [85, 148] on input "Destination All Destinations" at bounding box center [116, 151] width 161 height 12
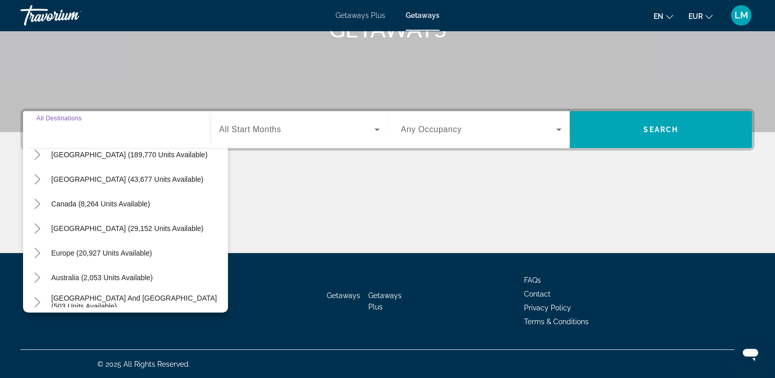
scroll to position [51, 0]
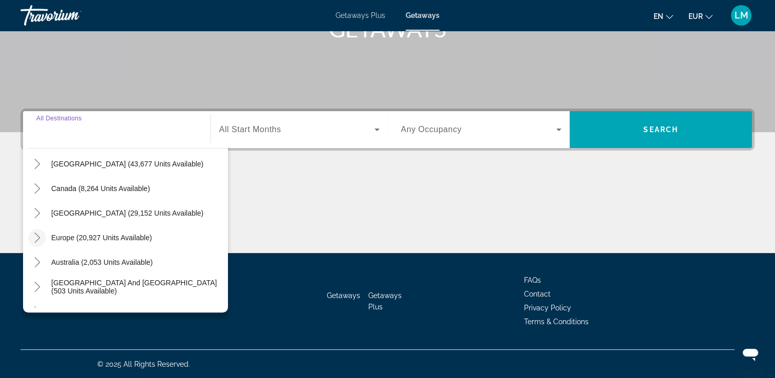
click at [36, 237] on icon "Toggle Europe (20,927 units available)" at bounding box center [37, 238] width 10 height 10
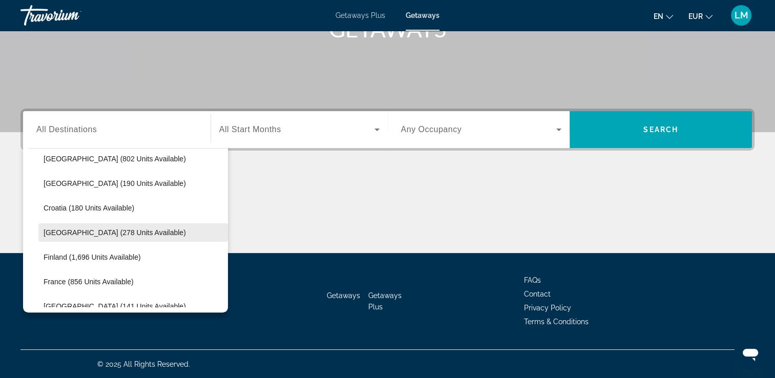
scroll to position [231, 0]
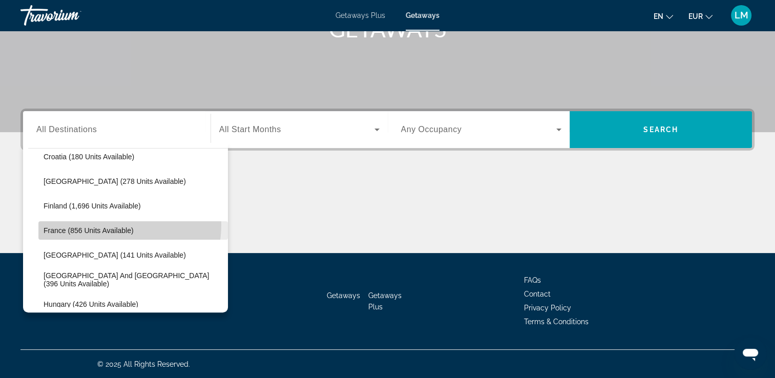
click at [111, 224] on span "Search widget" at bounding box center [133, 230] width 190 height 25
type input "**********"
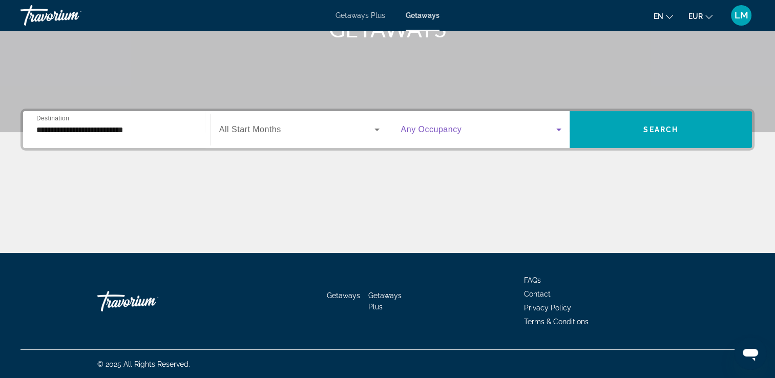
click at [498, 134] on span "Search widget" at bounding box center [479, 129] width 156 height 12
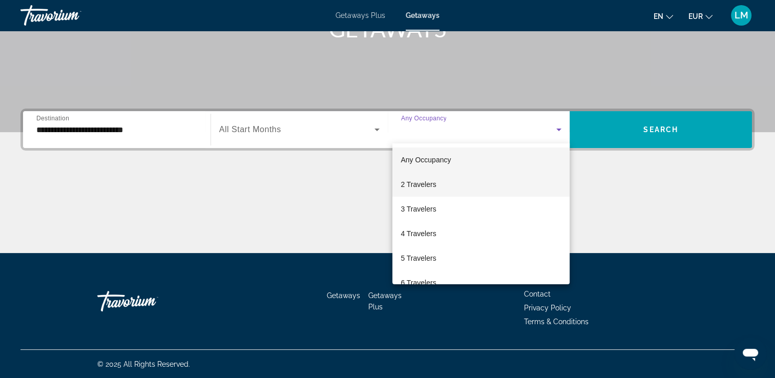
click at [422, 184] on span "2 Travelers" at bounding box center [418, 184] width 35 height 12
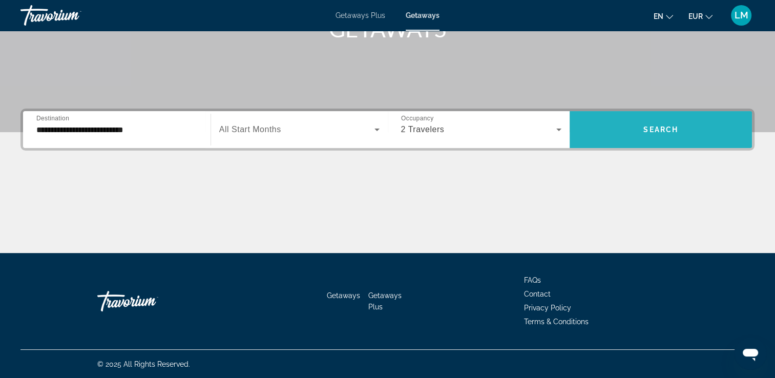
click at [635, 139] on span "Search widget" at bounding box center [661, 129] width 182 height 25
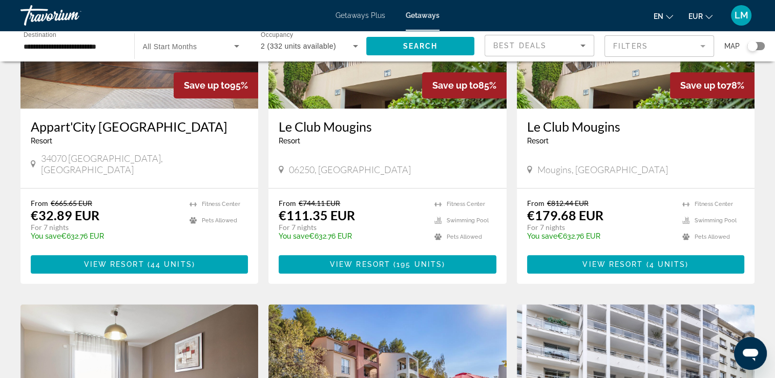
scroll to position [717, 0]
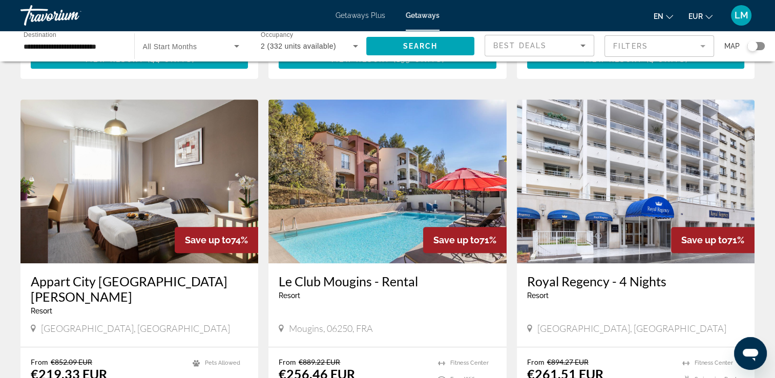
click at [759, 49] on div "Search widget" at bounding box center [755, 46] width 17 height 8
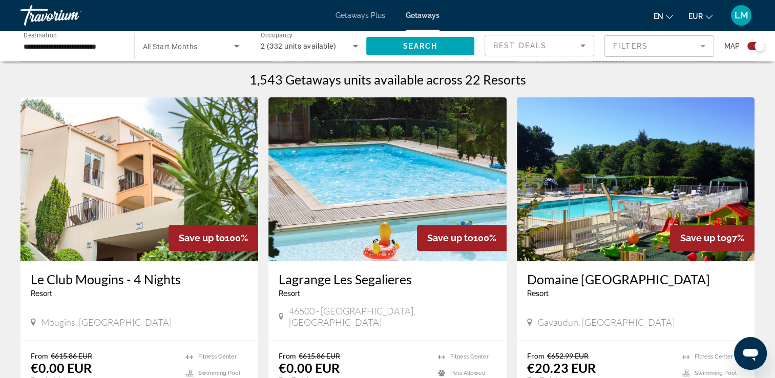
scroll to position [0, 0]
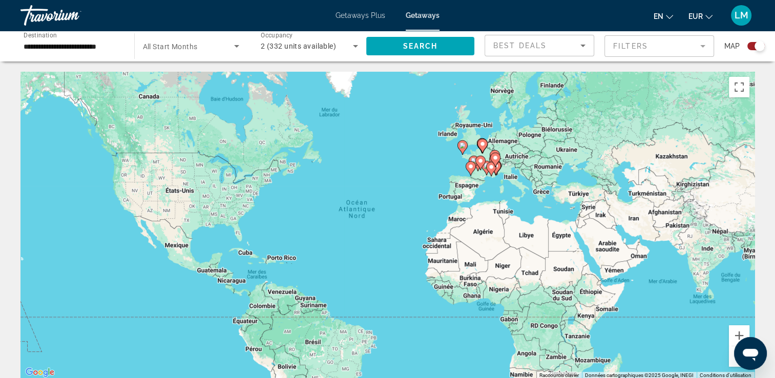
click at [506, 194] on div "Pour activer le glissement avec le clavier, appuyez sur Alt+Entrée. Une fois ce…" at bounding box center [387, 225] width 734 height 307
click at [506, 193] on div "Pour activer le glissement avec le clavier, appuyez sur Alt+Entrée. Une fois ce…" at bounding box center [387, 225] width 734 height 307
click at [486, 187] on div "Pour activer le glissement avec le clavier, appuyez sur Alt+Entrée. Une fois ce…" at bounding box center [387, 225] width 734 height 307
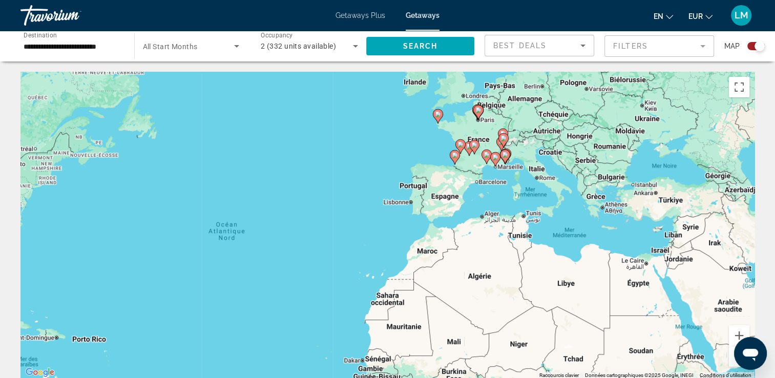
click at [487, 182] on div "Pour activer le glissement avec le clavier, appuyez sur Alt+Entrée. Une fois ce…" at bounding box center [387, 225] width 734 height 307
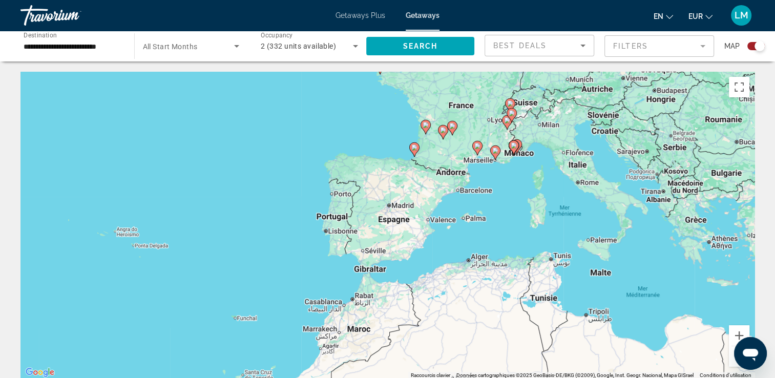
drag, startPoint x: 494, startPoint y: 172, endPoint x: 467, endPoint y: 191, distance: 33.0
click at [467, 194] on div "Pour activer le glissement avec le clavier, appuyez sur Alt+Entrée. Une fois ce…" at bounding box center [387, 225] width 734 height 307
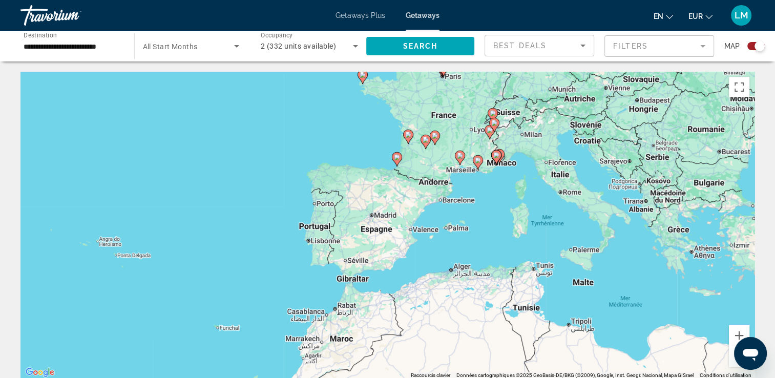
click at [486, 183] on div "Pour activer le glissement avec le clavier, appuyez sur Alt+Entrée. Une fois ce…" at bounding box center [387, 225] width 734 height 307
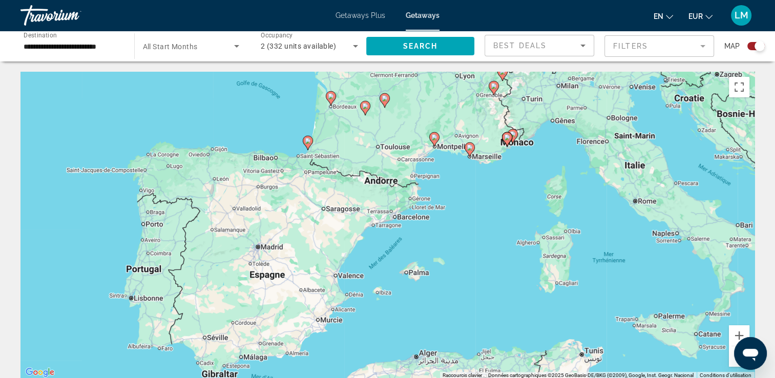
click at [486, 183] on div "Pour activer le glissement avec le clavier, appuyez sur Alt+Entrée. Une fois ce…" at bounding box center [387, 225] width 734 height 307
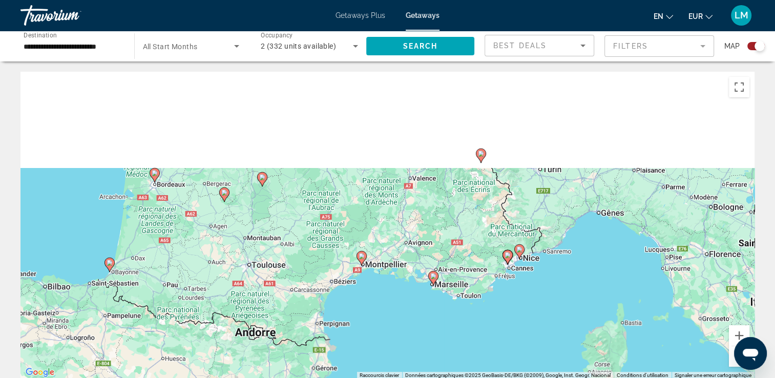
drag, startPoint x: 486, startPoint y: 183, endPoint x: 462, endPoint y: 338, distance: 156.5
click at [462, 341] on div "Pour activer le glissement avec le clavier, appuyez sur Alt+Entrée. Une fois ce…" at bounding box center [387, 225] width 734 height 307
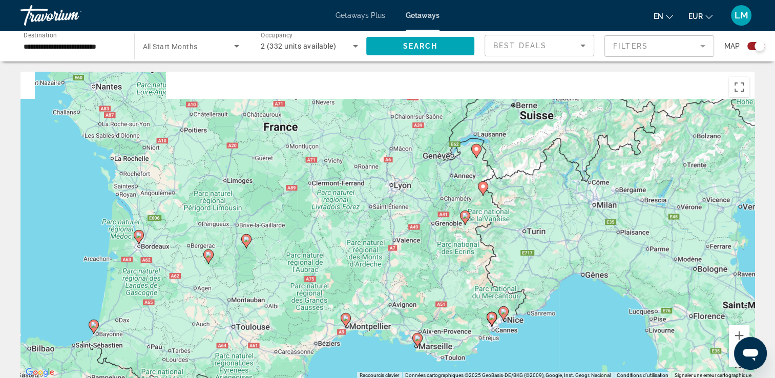
drag, startPoint x: 464, startPoint y: 217, endPoint x: 450, endPoint y: 262, distance: 47.5
click at [450, 280] on div "Pour activer le glissement avec le clavier, appuyez sur Alt+Entrée. Une fois ce…" at bounding box center [387, 225] width 734 height 307
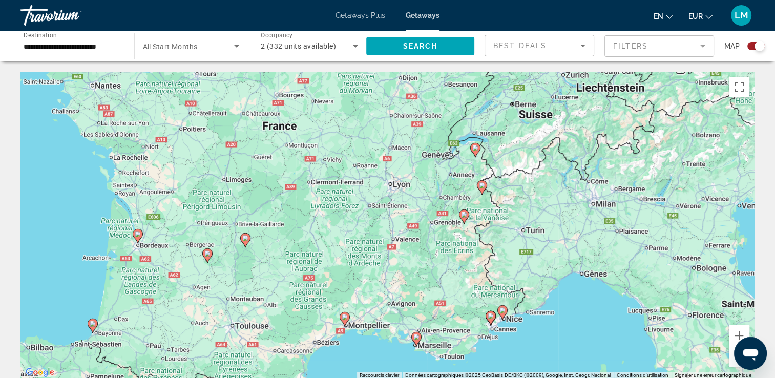
click at [465, 216] on image "Main content" at bounding box center [464, 215] width 6 height 6
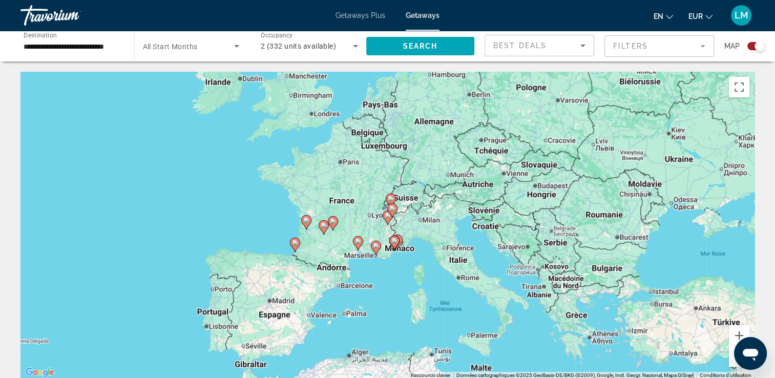
click at [403, 225] on div "Pour naviguer, appuyez sur les touches fléchées. Pour activer le glissement ave…" at bounding box center [387, 225] width 734 height 307
click at [403, 225] on div "Pour activer le glissement avec le clavier, appuyez sur Alt+Entrée. Une fois ce…" at bounding box center [387, 225] width 734 height 307
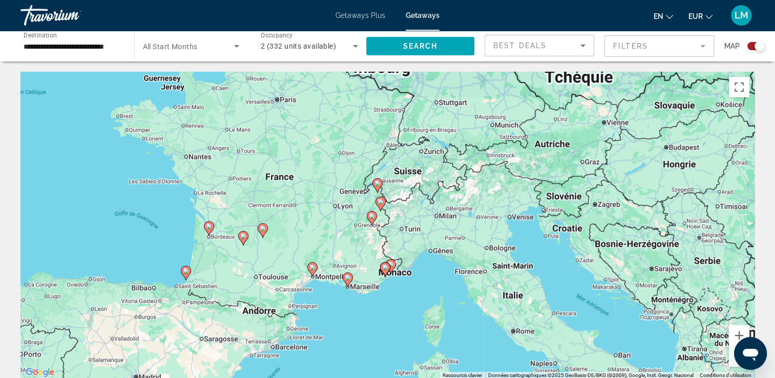
click at [403, 225] on div "Pour activer le glissement avec le clavier, appuyez sur Alt+Entrée. Une fois ce…" at bounding box center [387, 225] width 734 height 307
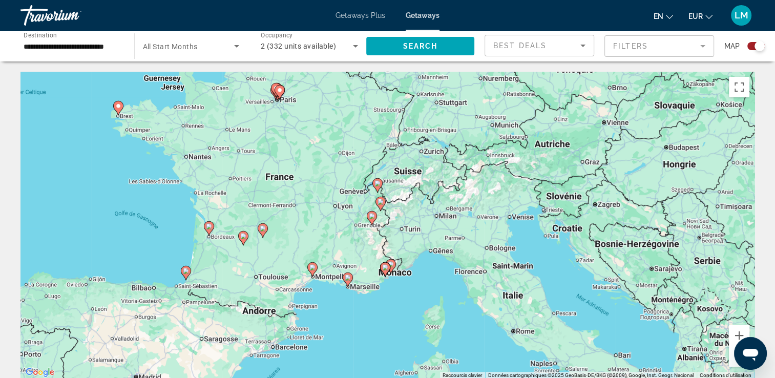
click at [403, 225] on div "Pour activer le glissement avec le clavier, appuyez sur Alt+Entrée. Une fois ce…" at bounding box center [387, 225] width 734 height 307
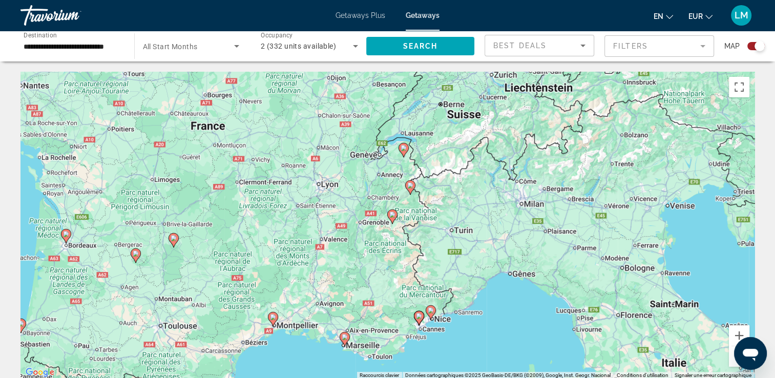
drag, startPoint x: 382, startPoint y: 223, endPoint x: 436, endPoint y: 217, distance: 54.6
click at [443, 219] on div "Pour activer le glissement avec le clavier, appuyez sur Alt+Entrée. Une fois ce…" at bounding box center [387, 225] width 734 height 307
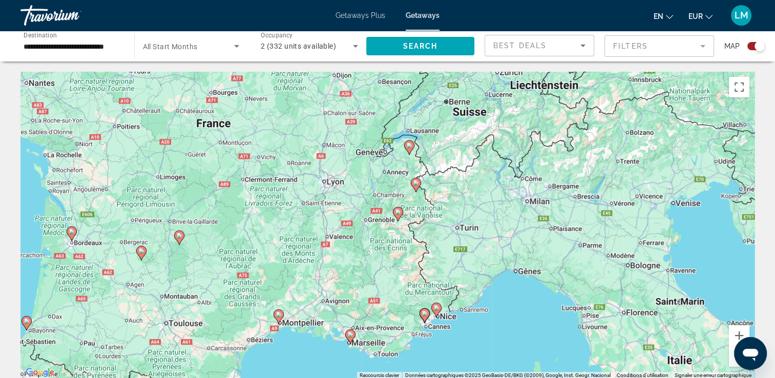
click at [425, 214] on div "Pour activer le glissement avec le clavier, appuyez sur Alt+Entrée. Une fois ce…" at bounding box center [387, 225] width 734 height 307
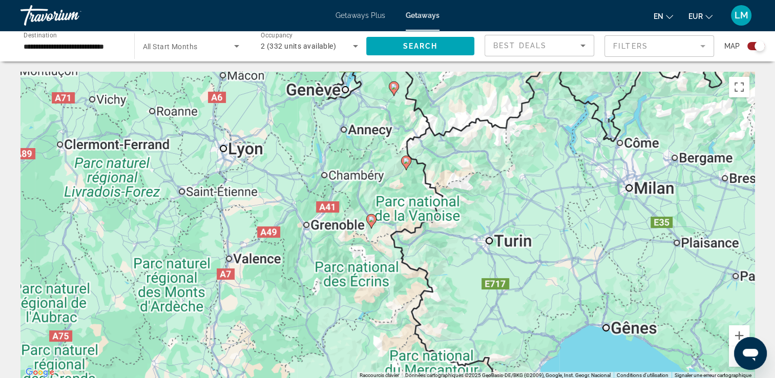
click at [425, 214] on div "Pour activer le glissement avec le clavier, appuyez sur Alt+Entrée. Une fois ce…" at bounding box center [387, 225] width 734 height 307
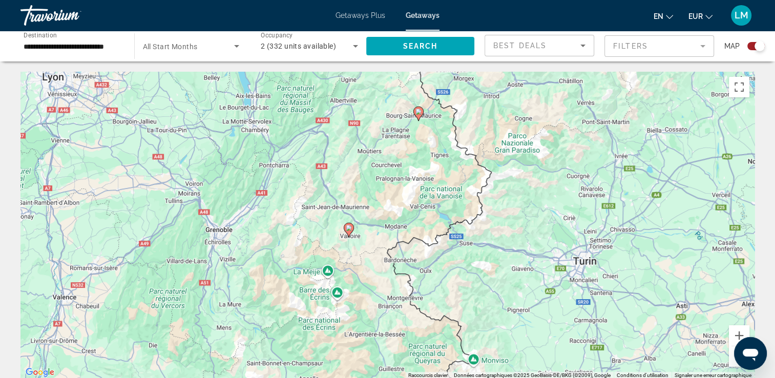
drag, startPoint x: 354, startPoint y: 223, endPoint x: 395, endPoint y: 215, distance: 41.9
click at [395, 215] on div "Pour activer le glissement avec le clavier, appuyez sur Alt+Entrée. Une fois ce…" at bounding box center [387, 225] width 734 height 307
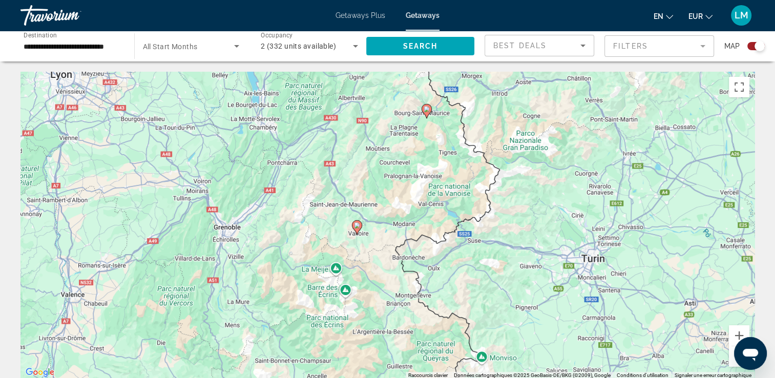
click at [375, 233] on div "Pour activer le glissement avec le clavier, appuyez sur Alt+Entrée. Une fois ce…" at bounding box center [387, 225] width 734 height 307
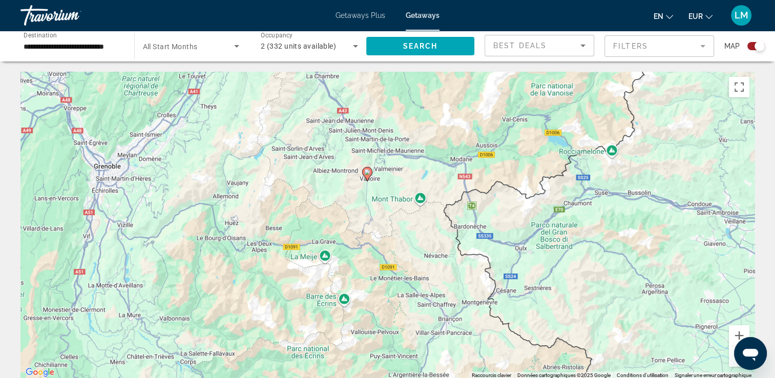
drag, startPoint x: 402, startPoint y: 256, endPoint x: 422, endPoint y: 202, distance: 57.1
click at [428, 202] on div "Pour activer le glissement avec le clavier, appuyez sur Alt+Entrée. Une fois ce…" at bounding box center [387, 225] width 734 height 307
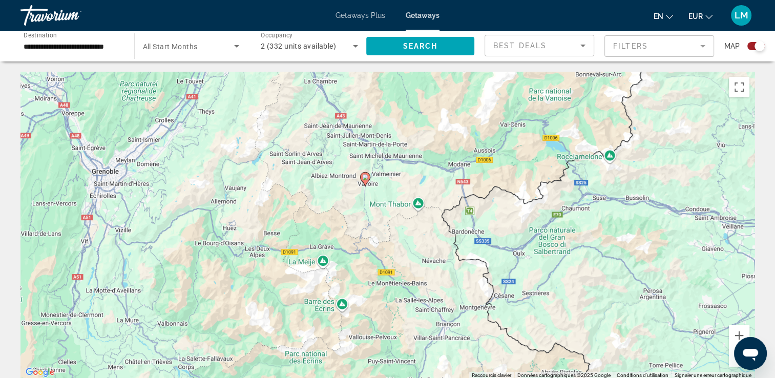
click at [363, 178] on image "Main content" at bounding box center [365, 177] width 6 height 6
type input "**********"
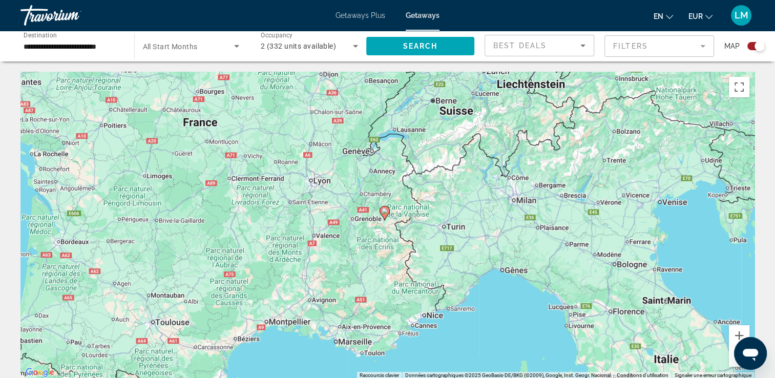
click at [387, 212] on icon "Main content" at bounding box center [384, 212] width 9 height 13
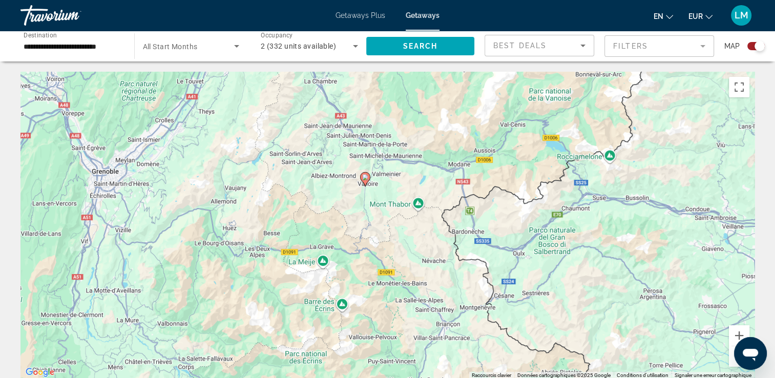
click at [363, 177] on image "Main content" at bounding box center [365, 177] width 6 height 6
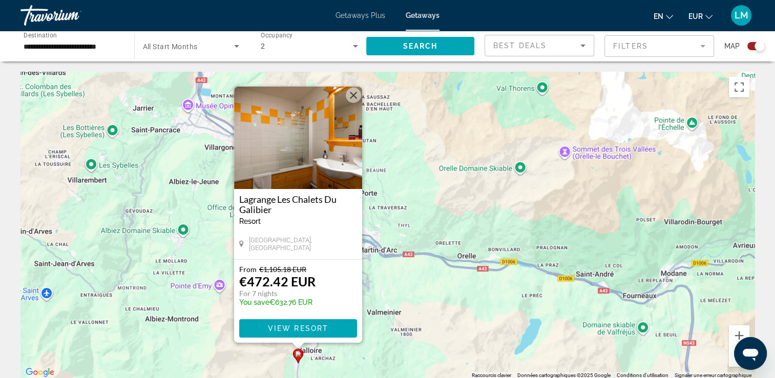
click at [331, 195] on h3 "Lagrange Les Chalets Du Galibier" at bounding box center [298, 204] width 118 height 20
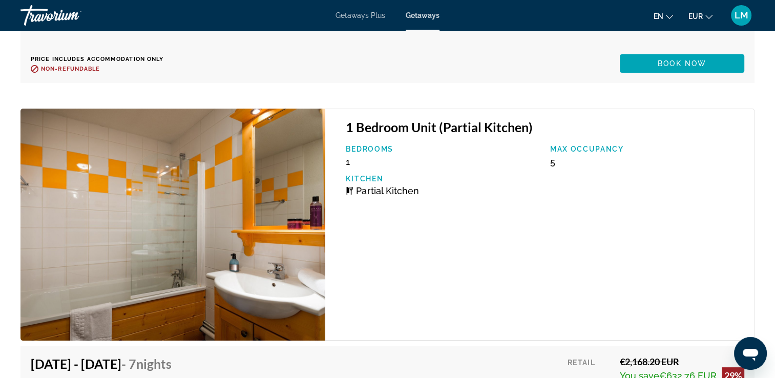
scroll to position [3842, 0]
